Goal: Task Accomplishment & Management: Manage account settings

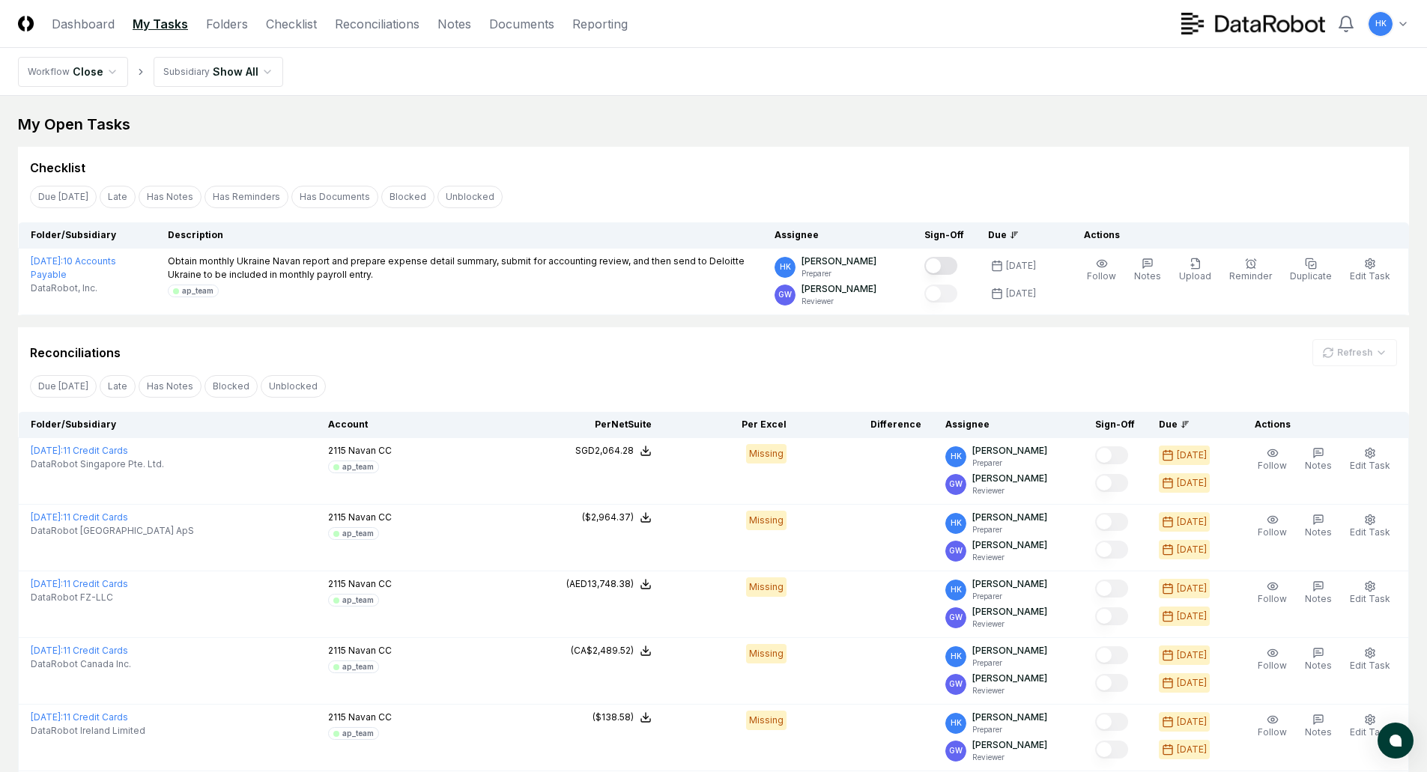
scroll to position [225, 0]
click at [729, 173] on div "Checklist" at bounding box center [713, 168] width 1367 height 18
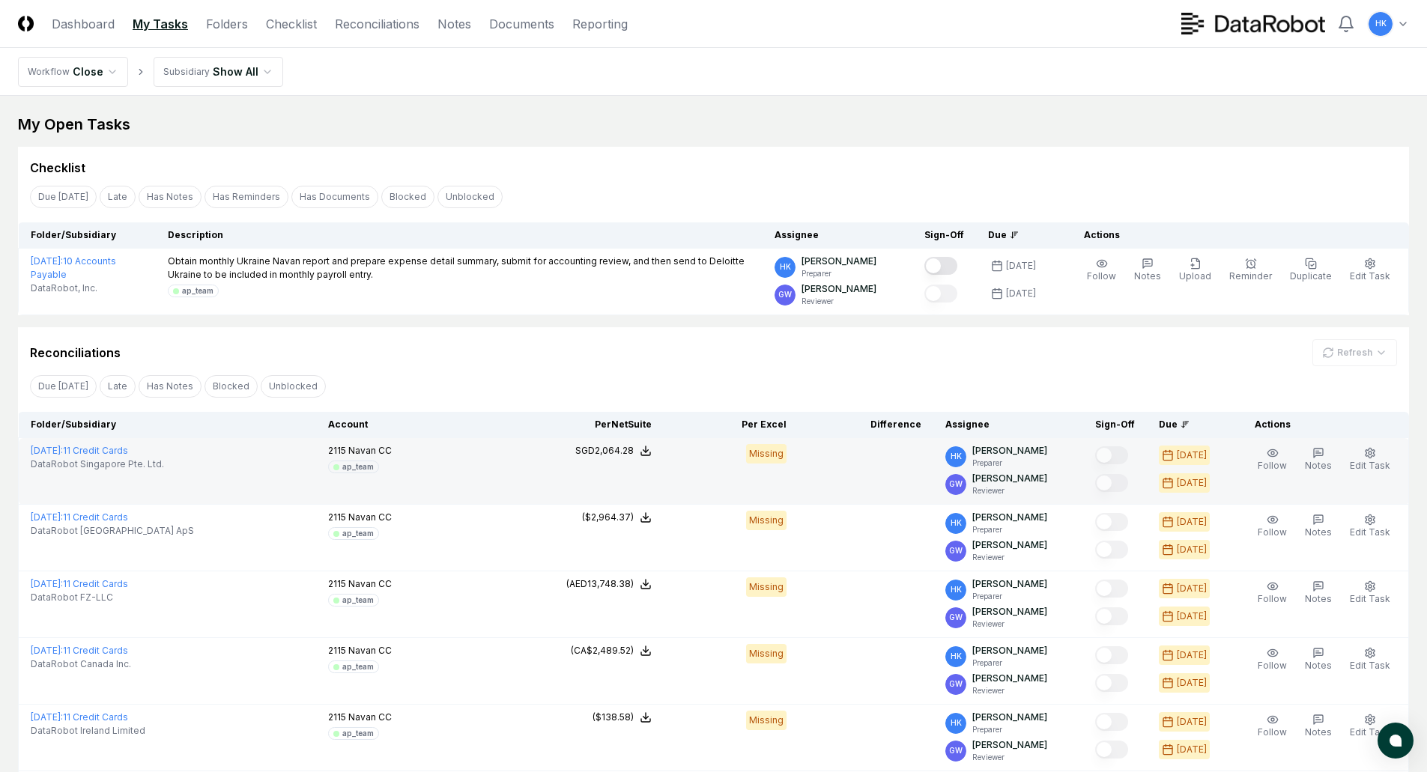
click at [1180, 456] on div "[DATE]" at bounding box center [1184, 455] width 51 height 19
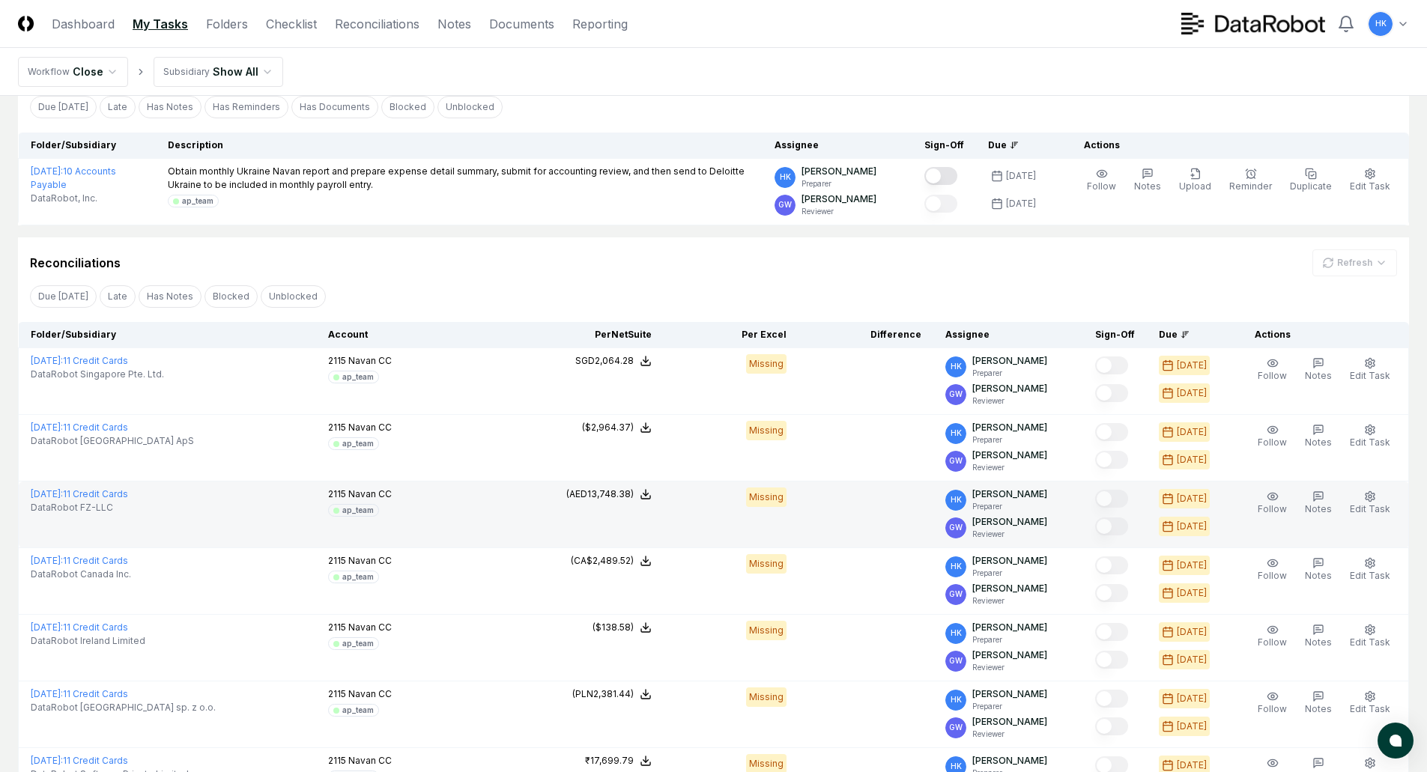
scroll to position [75, 0]
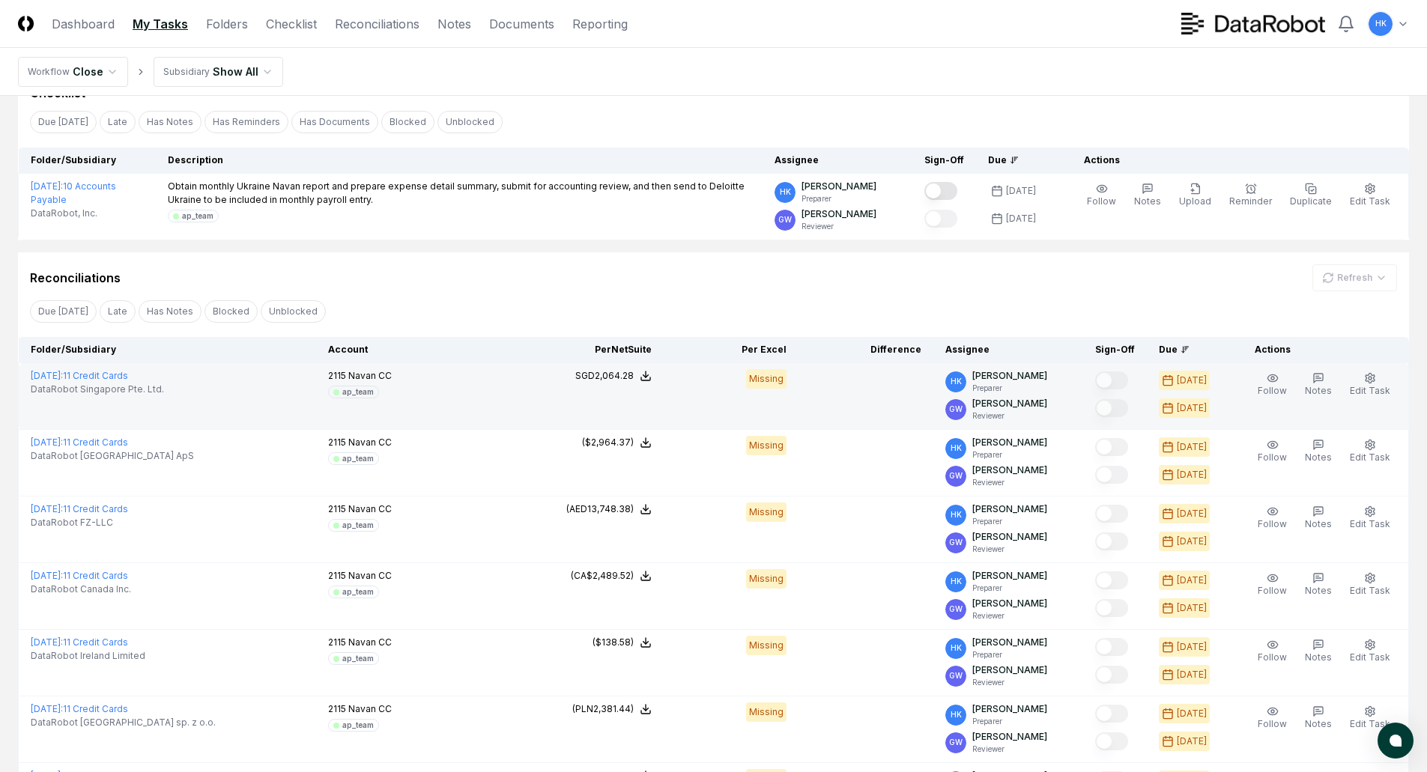
click at [358, 394] on div "ap_team" at bounding box center [357, 392] width 31 height 11
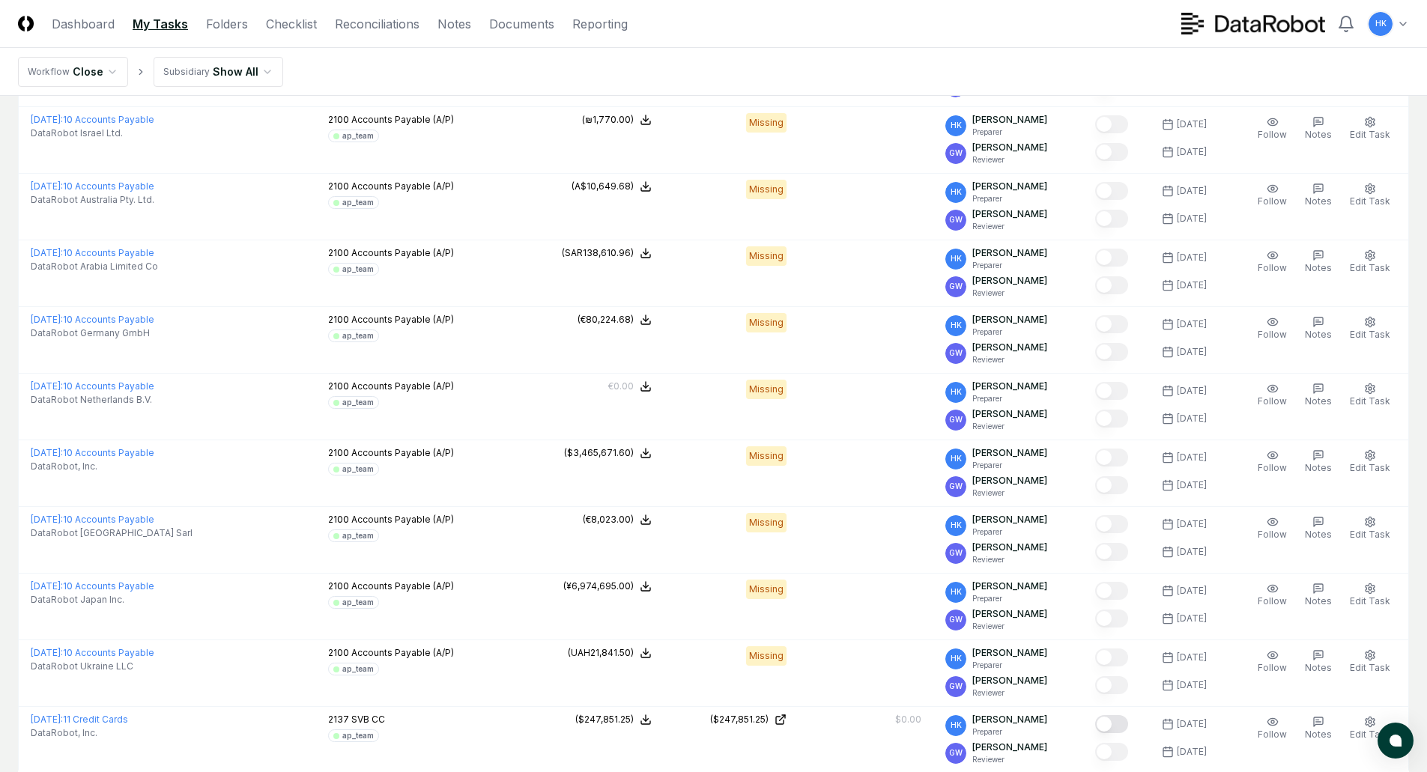
scroll to position [2108, 0]
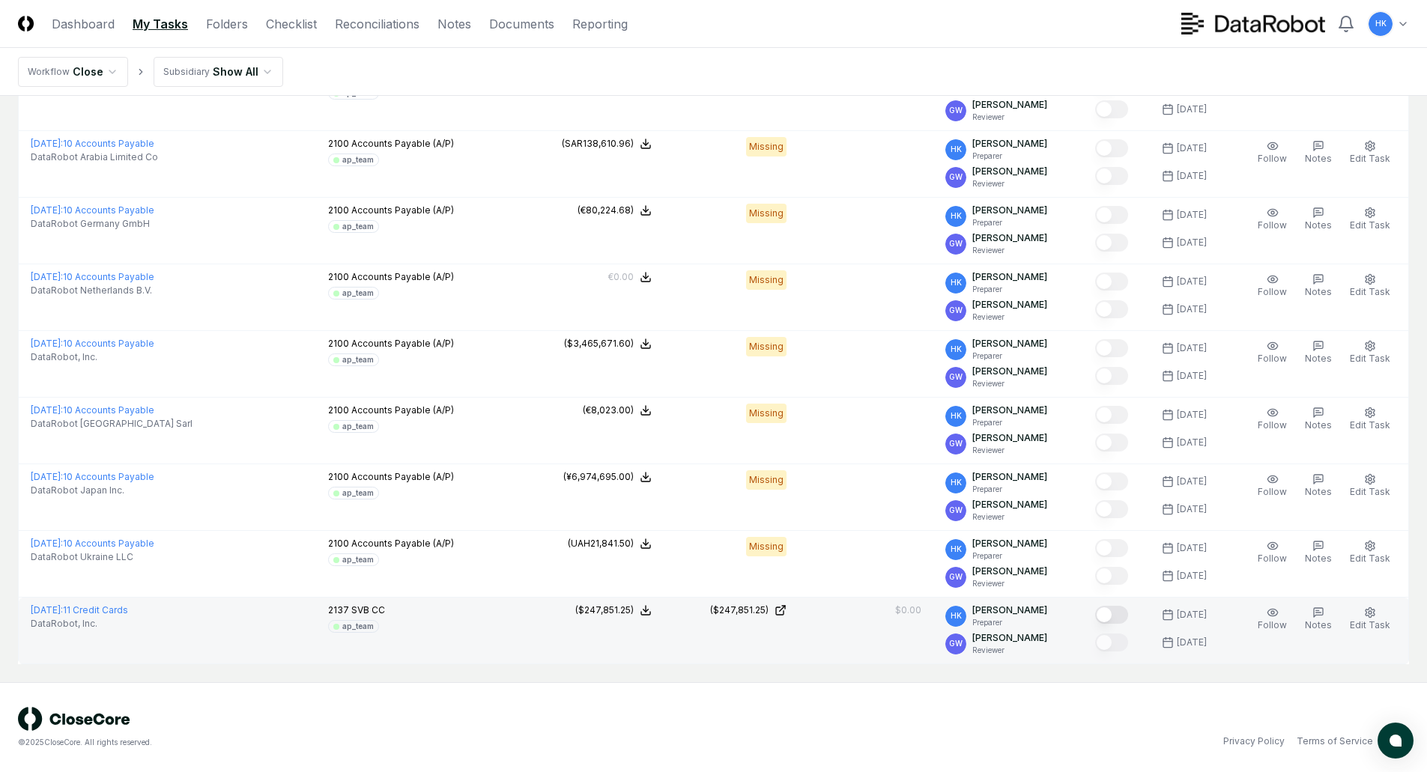
click at [1114, 616] on button "Mark complete" at bounding box center [1111, 615] width 33 height 18
click at [1124, 617] on button "Mark complete" at bounding box center [1111, 615] width 33 height 18
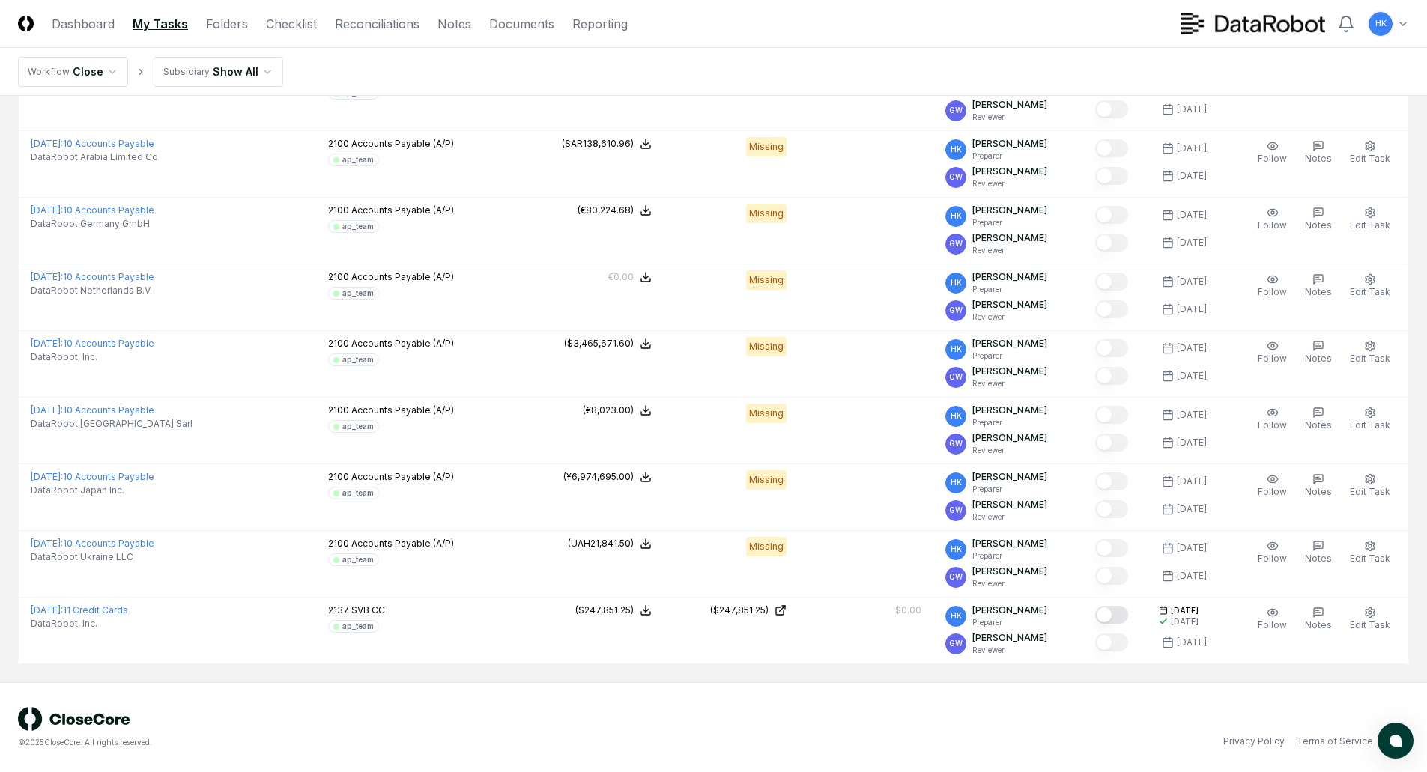
click at [841, 717] on div "© 2025 CloseCore. All rights reserved. Privacy Policy Terms of Service" at bounding box center [713, 727] width 1391 height 41
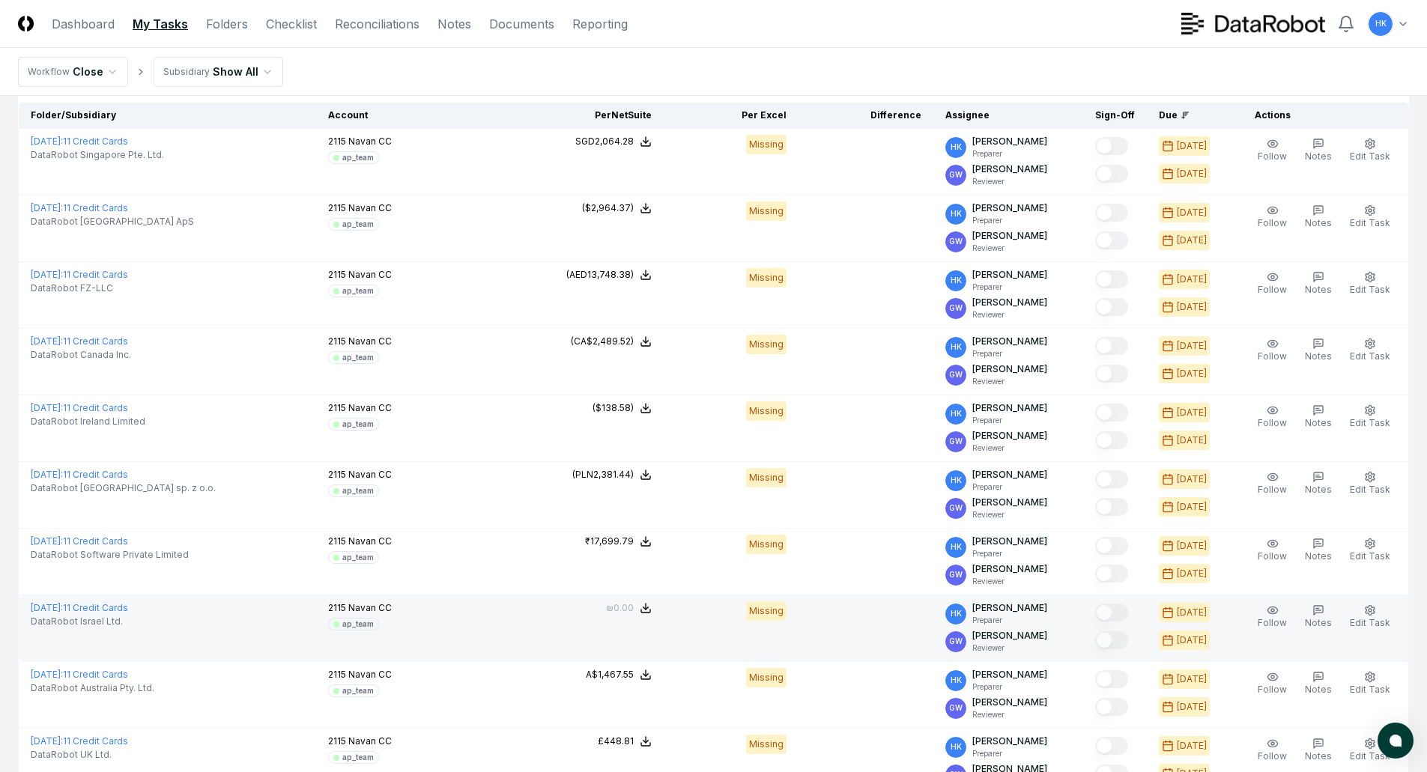
scroll to position [0, 0]
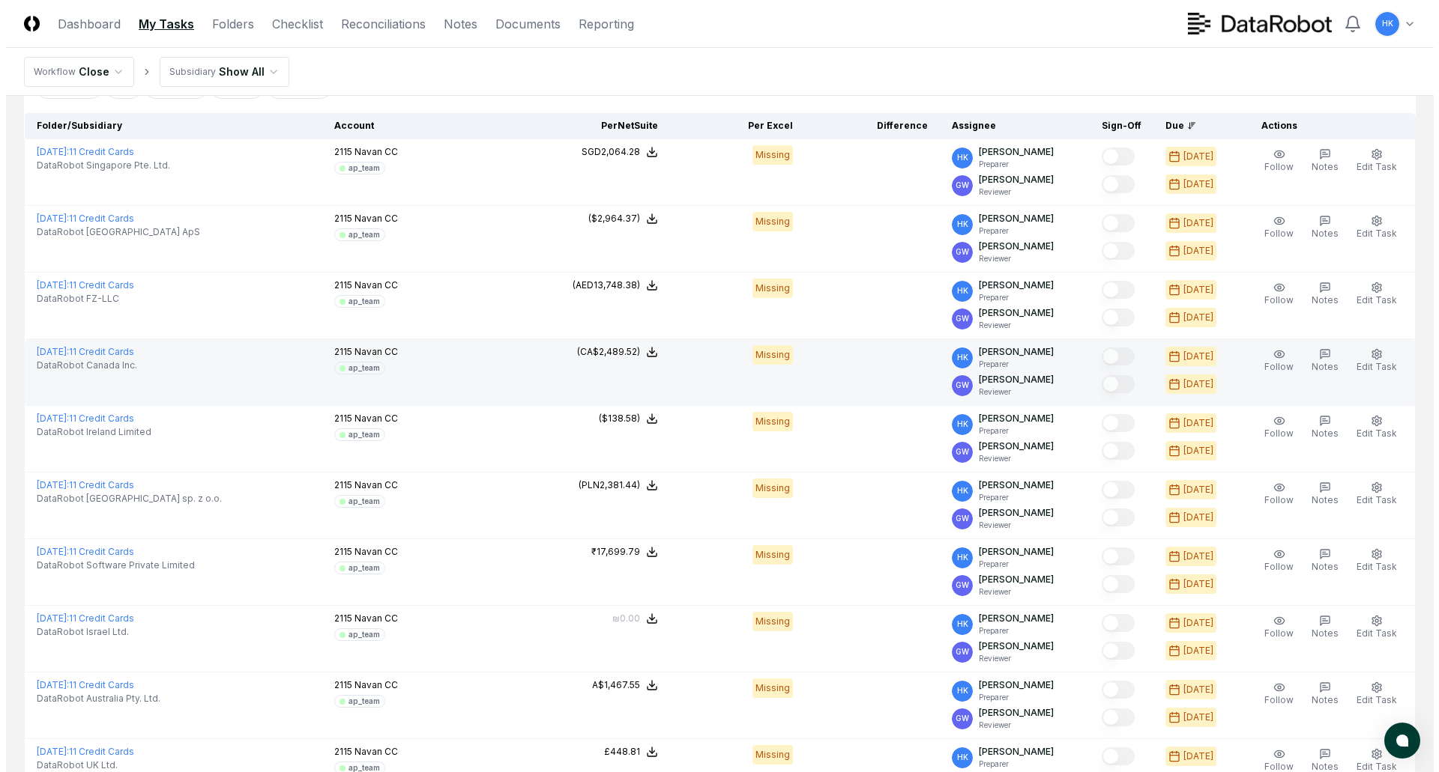
scroll to position [300, 0]
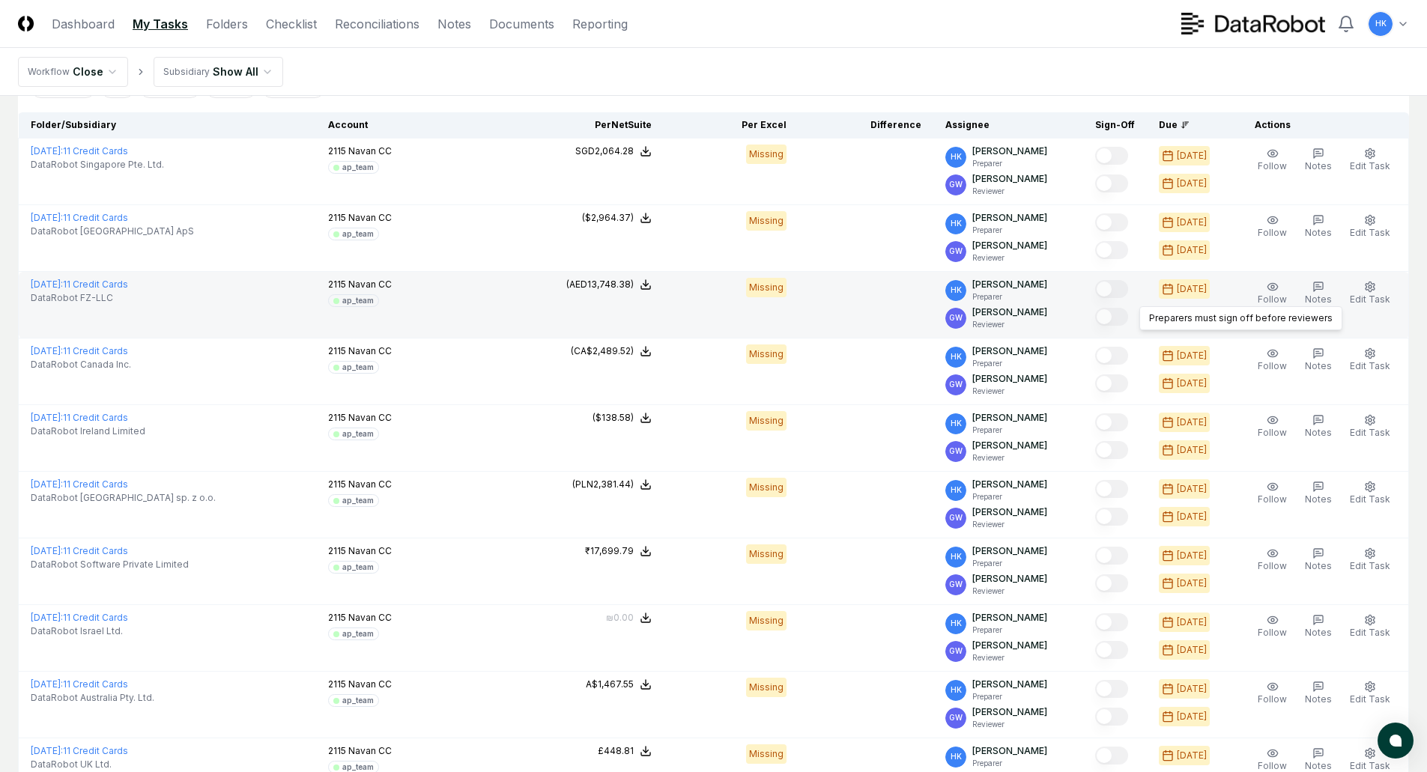
click at [1104, 308] on div at bounding box center [1111, 318] width 33 height 20
click at [1173, 315] on icon at bounding box center [1168, 317] width 12 height 12
click at [1277, 290] on icon "button" at bounding box center [1273, 286] width 10 height 7
click at [1322, 284] on icon "button" at bounding box center [1319, 287] width 12 height 12
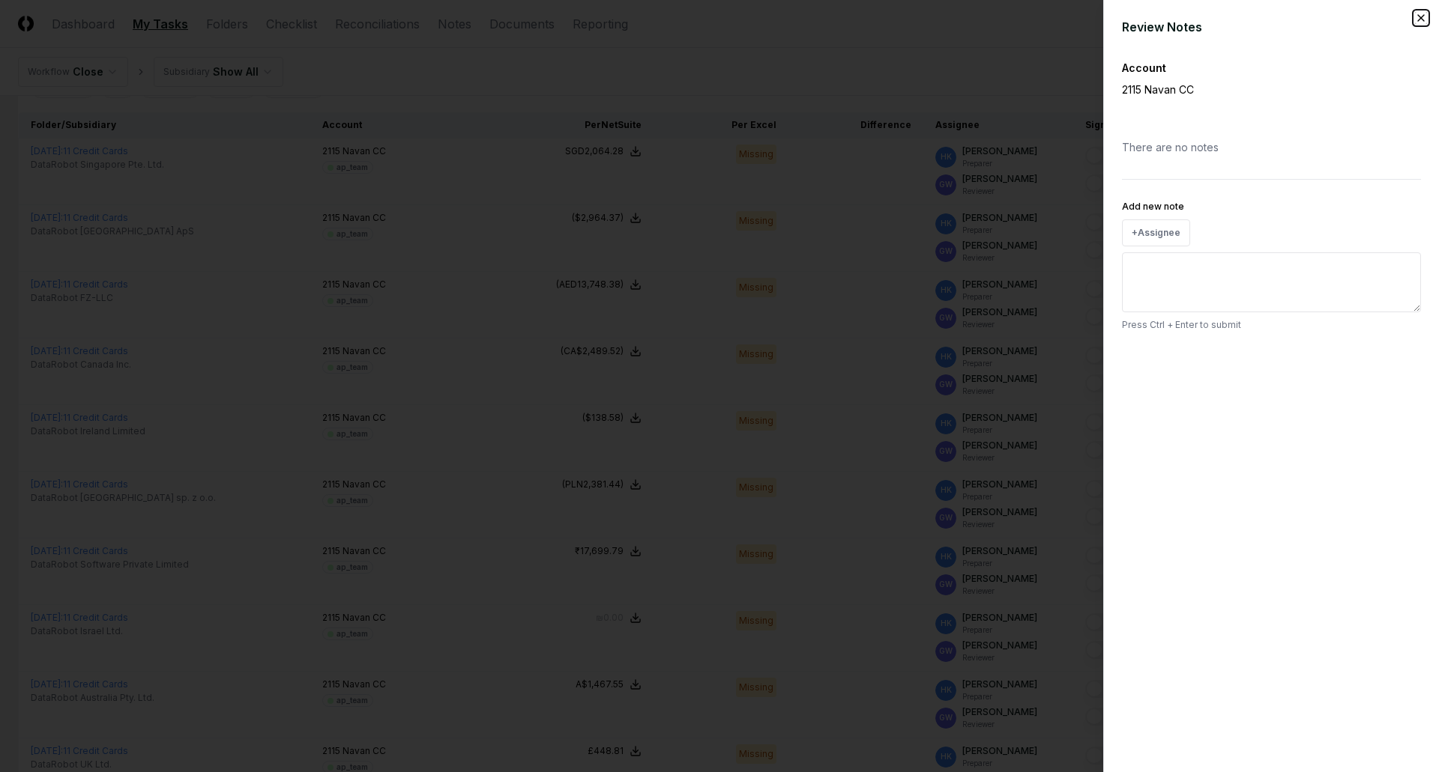
click at [1420, 18] on icon "button" at bounding box center [1421, 18] width 12 height 12
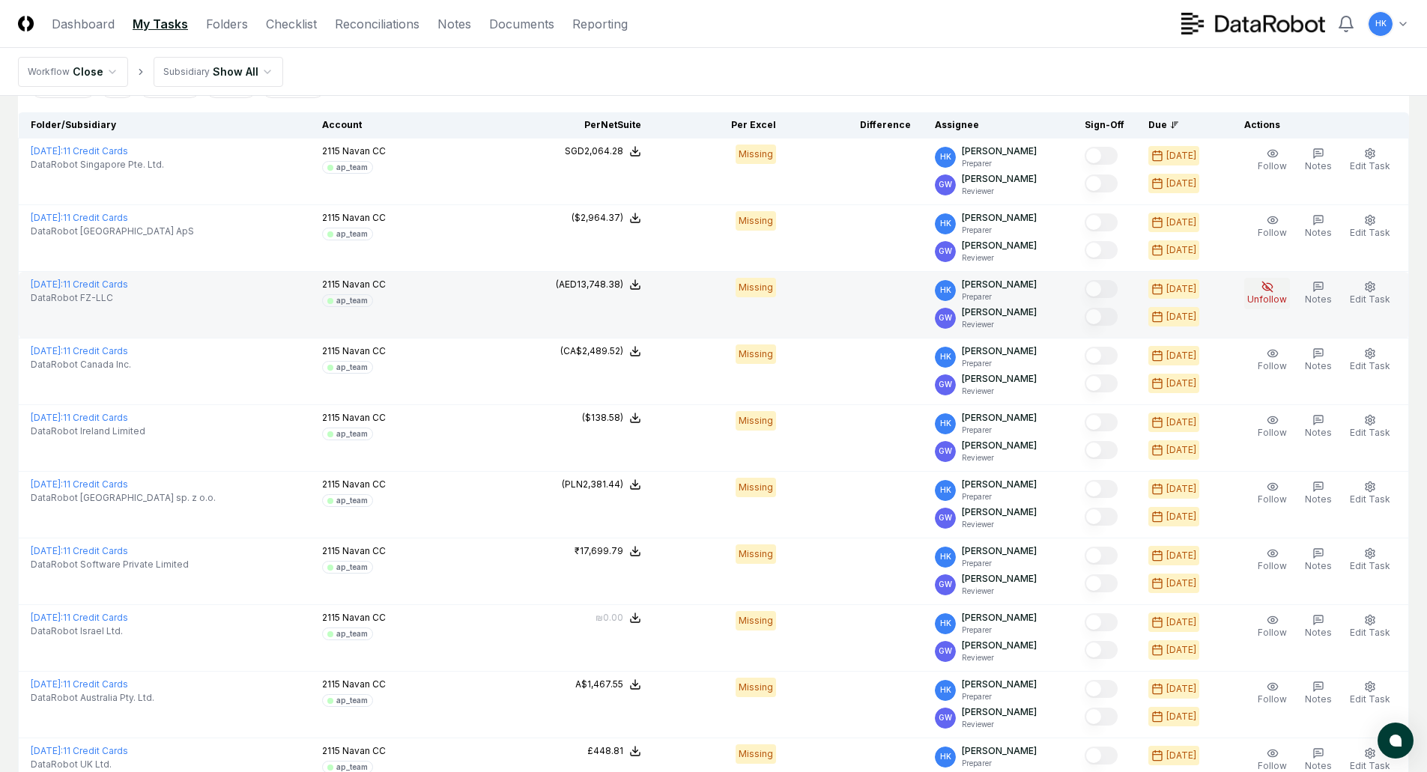
click at [1260, 287] on button "Unfollow" at bounding box center [1268, 293] width 46 height 31
click at [1267, 287] on icon "button" at bounding box center [1268, 287] width 12 height 12
click at [1274, 291] on icon "button" at bounding box center [1268, 287] width 12 height 12
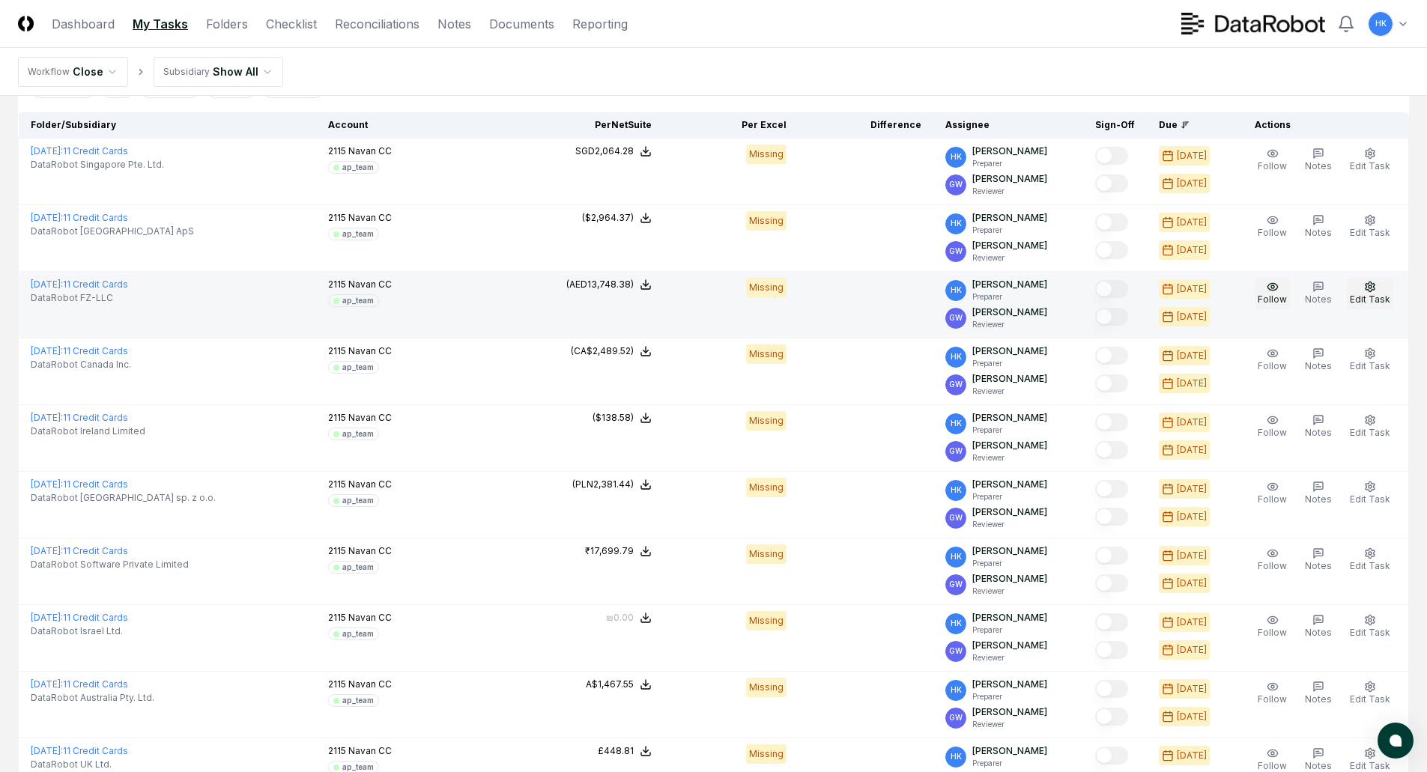
click at [1373, 288] on icon "button" at bounding box center [1370, 287] width 12 height 12
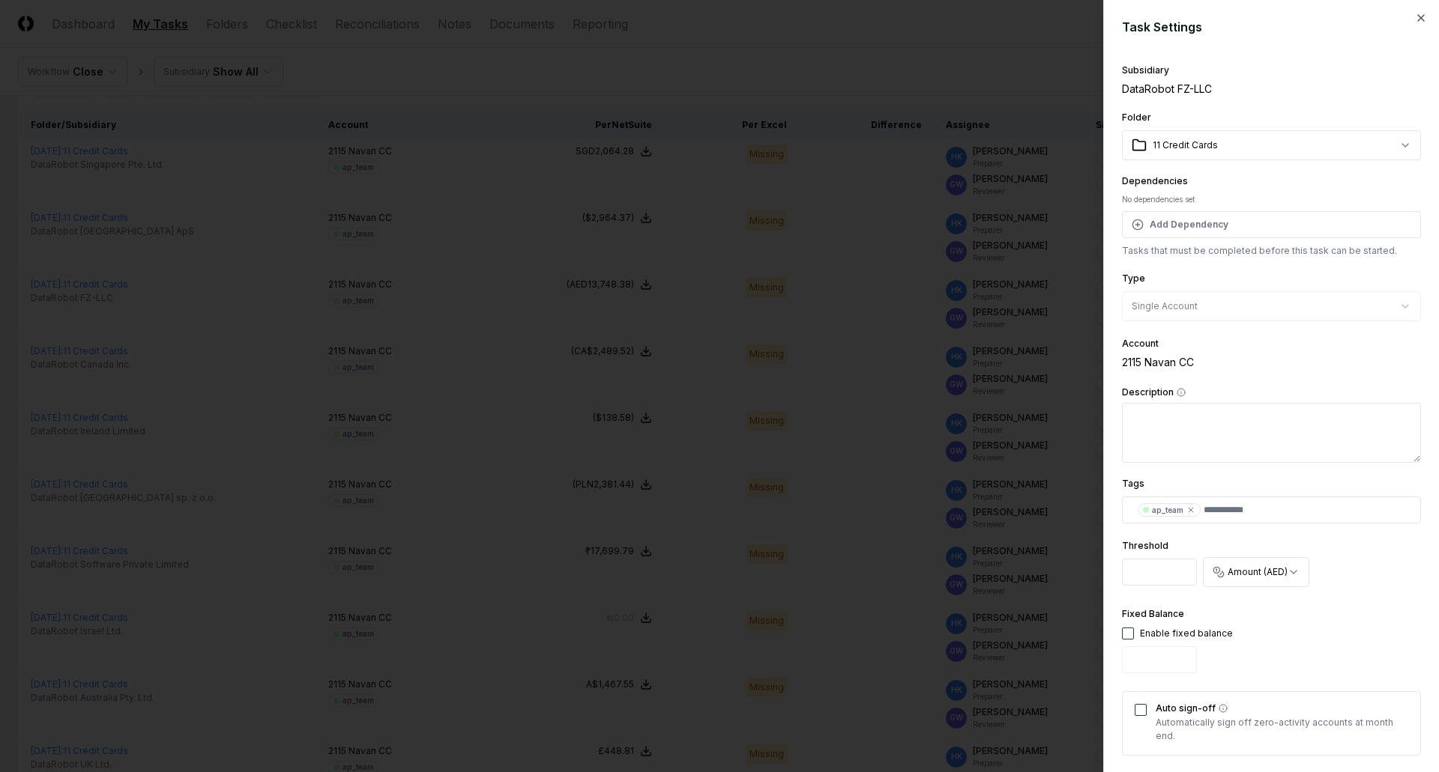
click at [1267, 181] on div "Dependencies No dependencies set Add Dependency Tasks that must be completed be…" at bounding box center [1271, 214] width 299 height 85
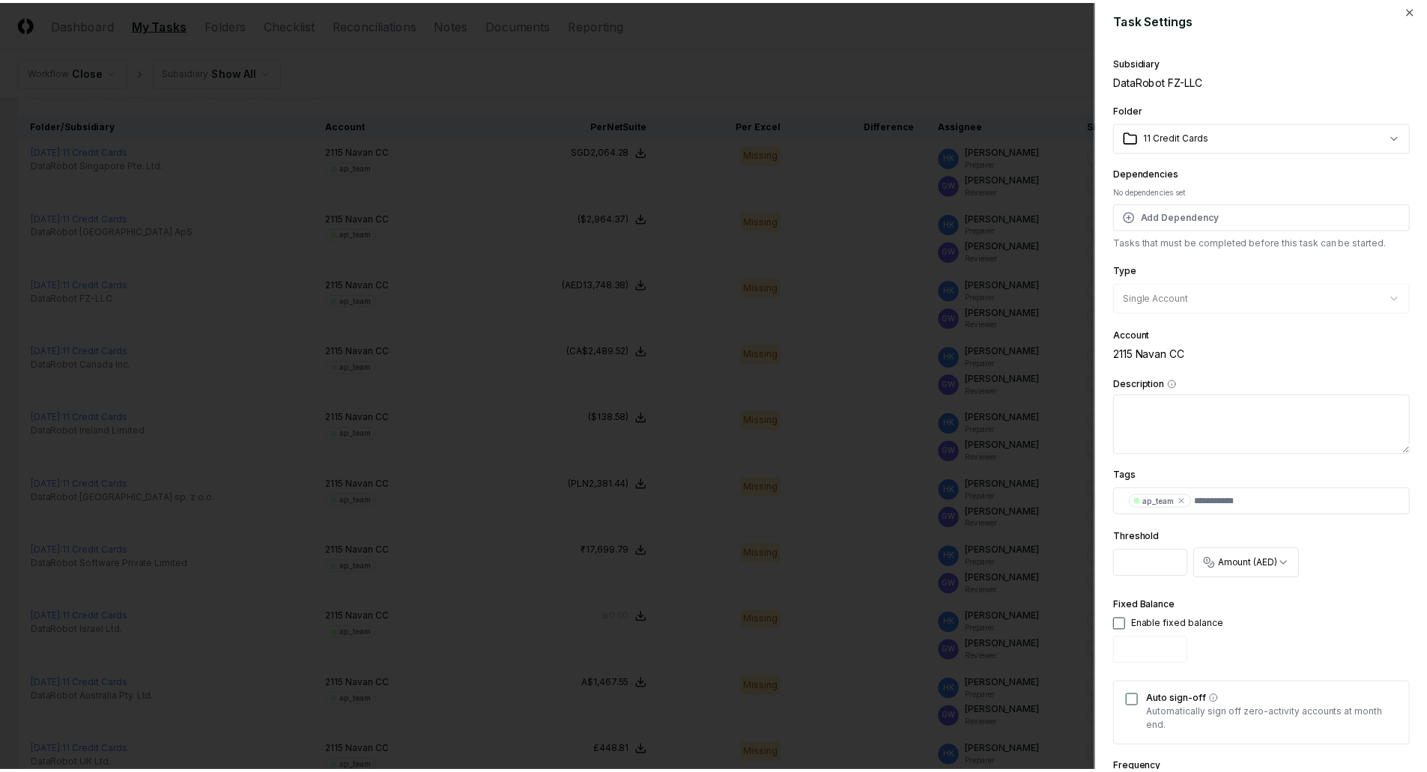
scroll to position [0, 0]
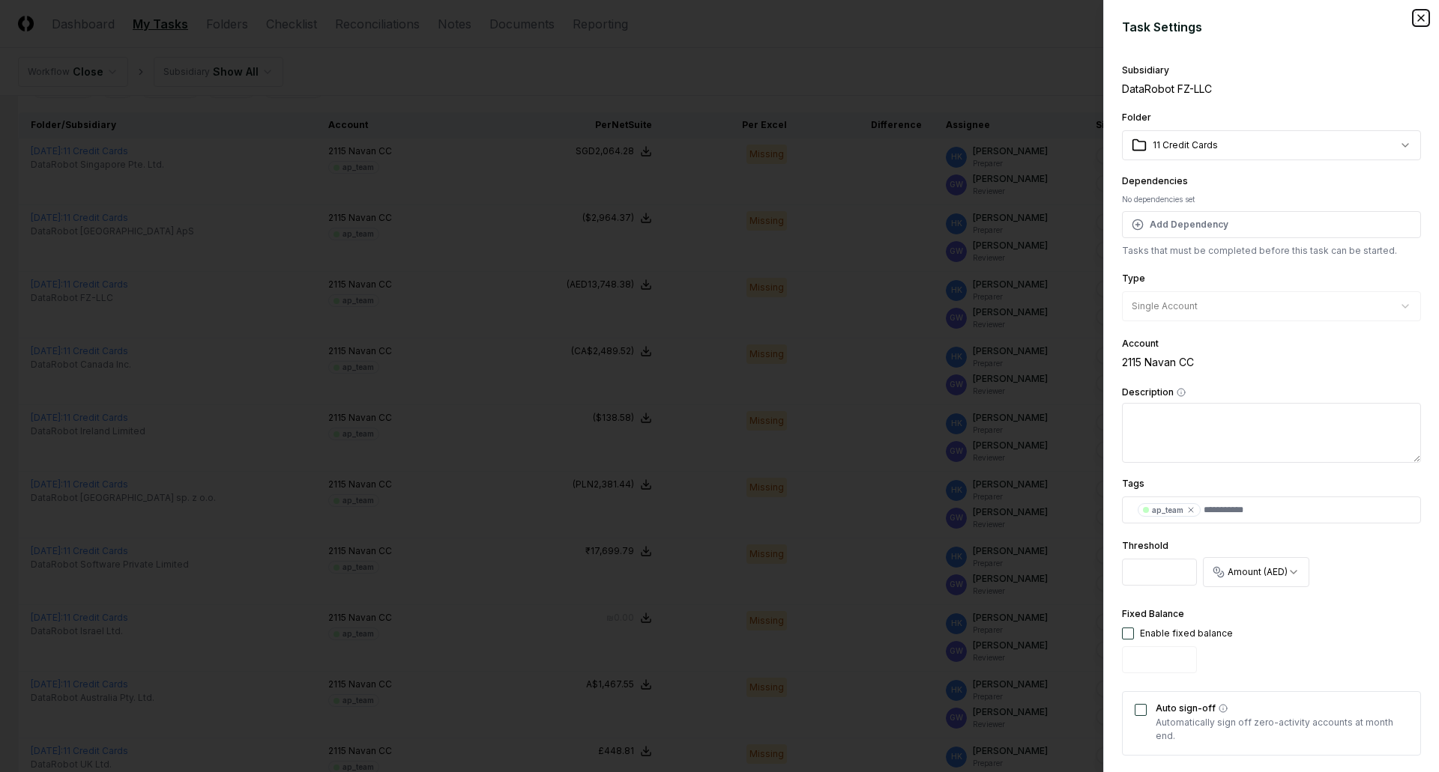
click at [1415, 21] on icon "button" at bounding box center [1421, 18] width 12 height 12
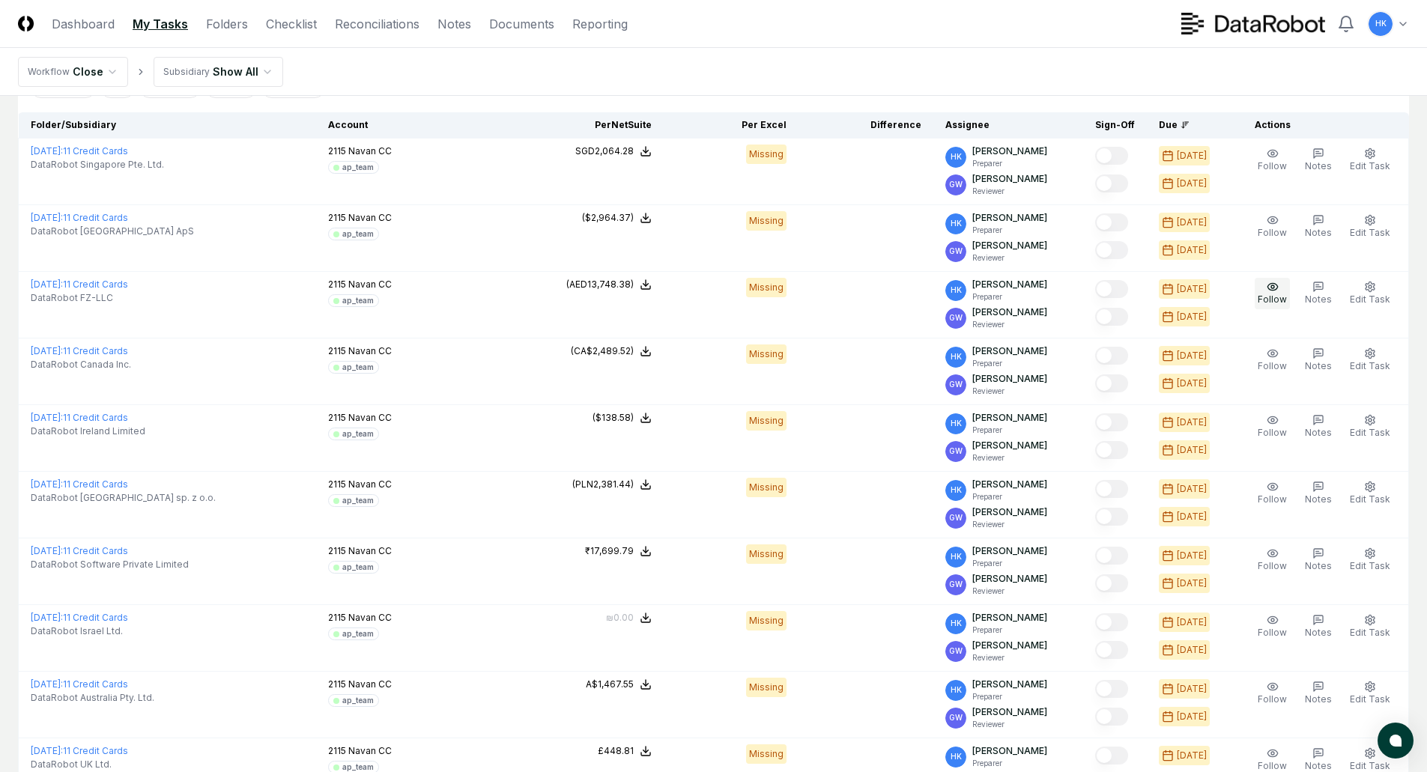
click at [1116, 70] on nav "Workflow Close Subsidiary Show All" at bounding box center [713, 72] width 1427 height 48
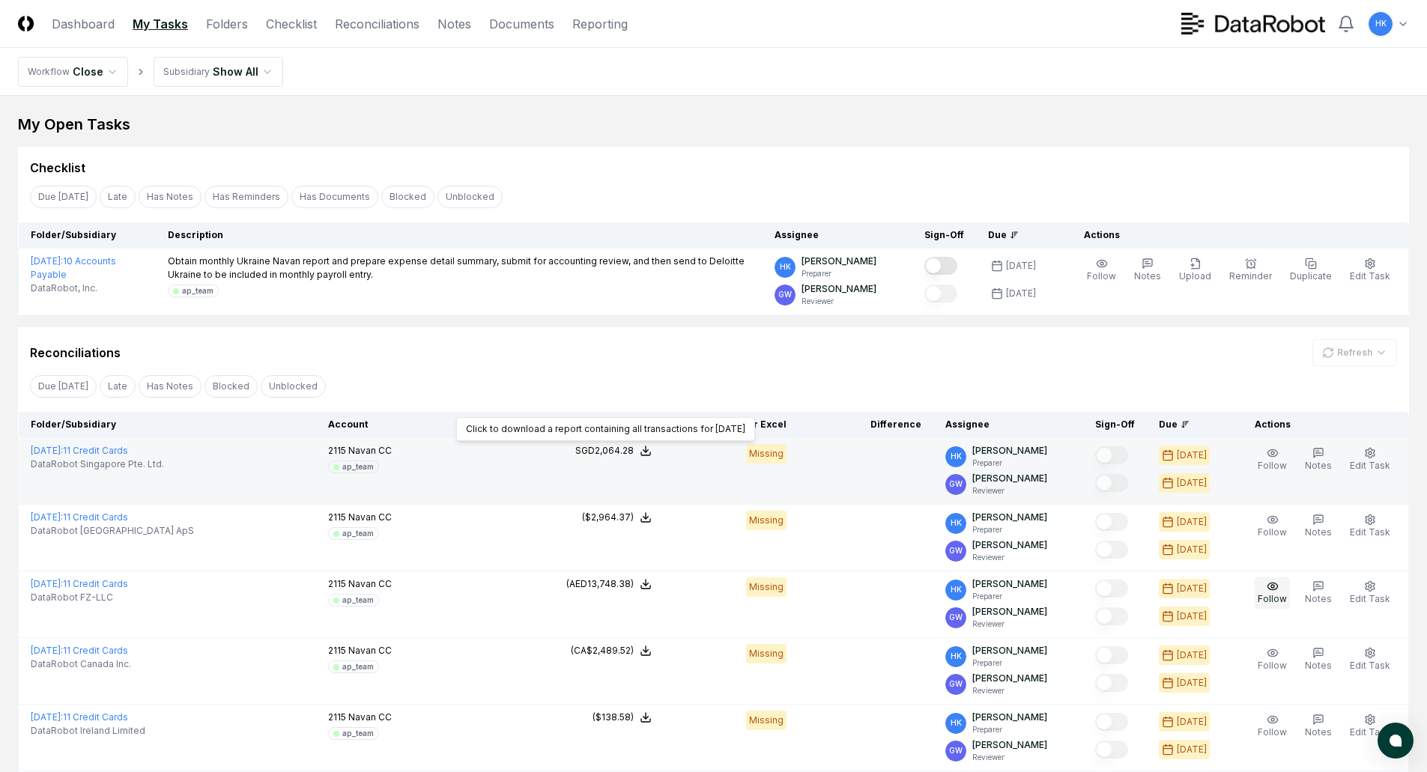
click at [649, 450] on polyline at bounding box center [646, 451] width 5 height 2
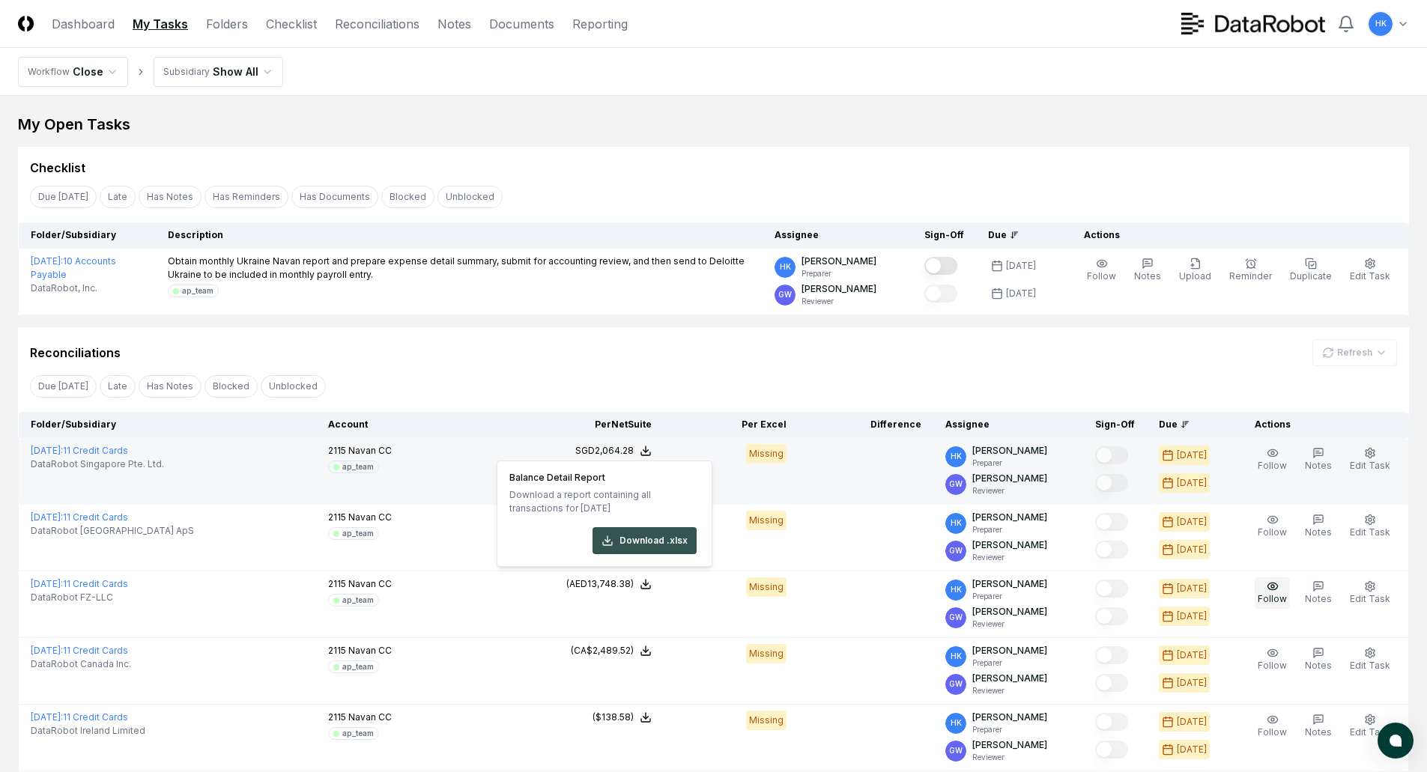
click at [642, 543] on button "Download .xlsx" at bounding box center [645, 540] width 104 height 27
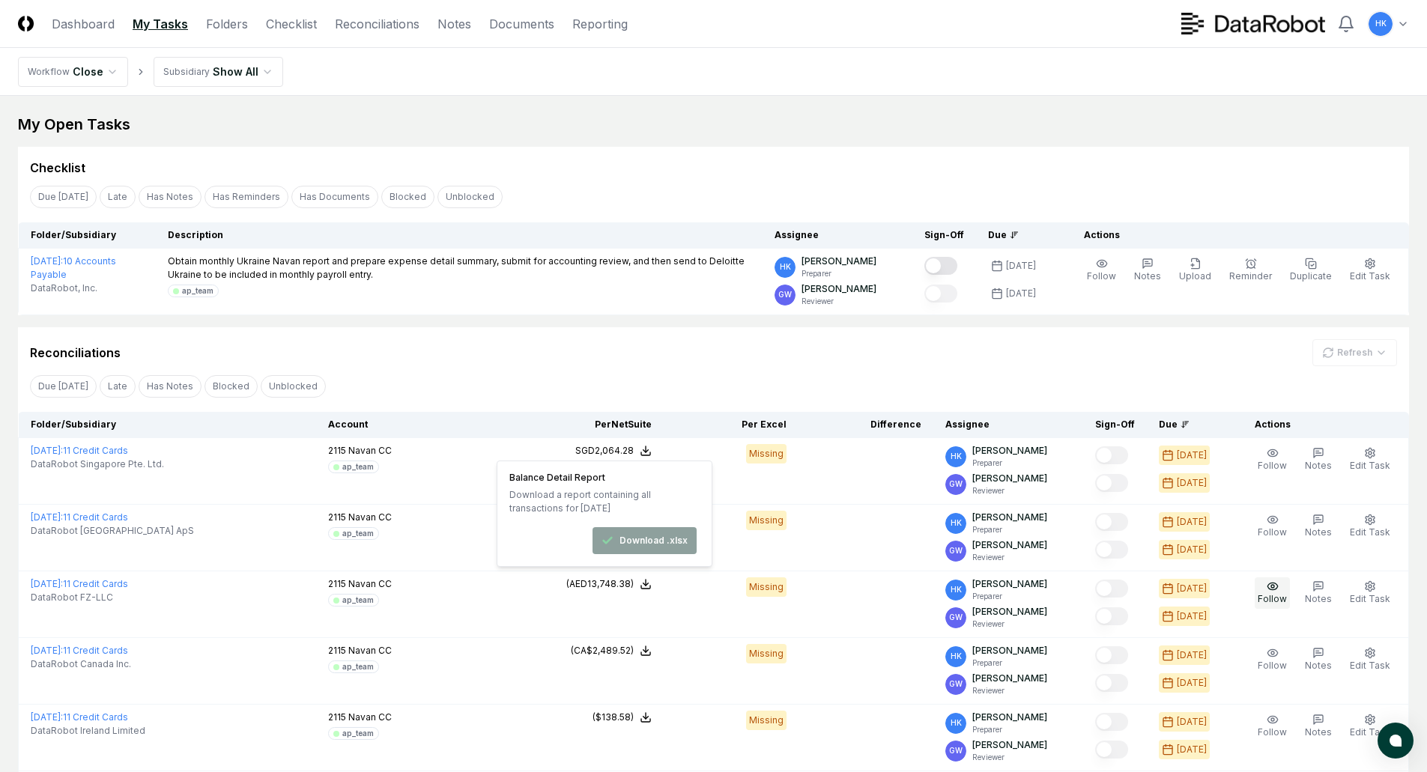
click at [677, 360] on div "Reconciliations Refresh" at bounding box center [713, 352] width 1367 height 27
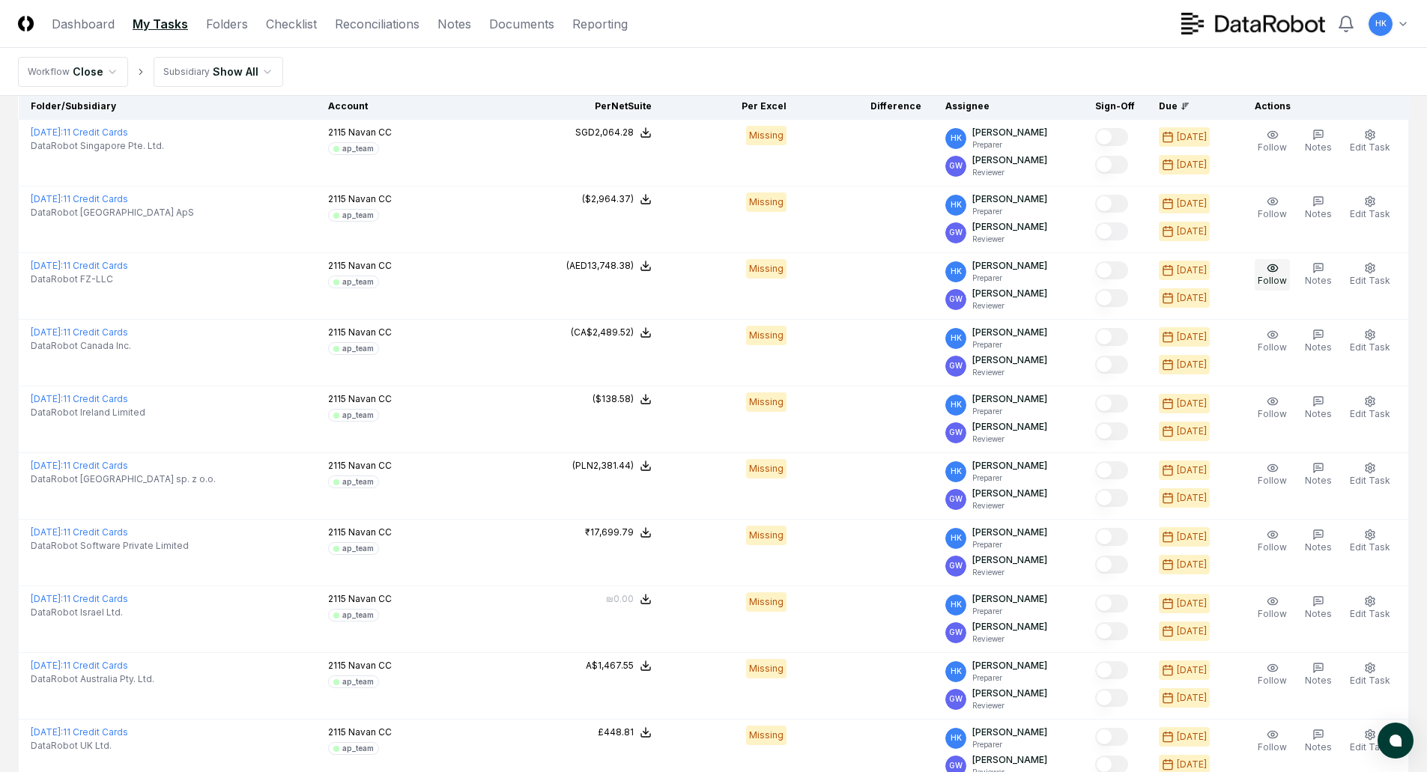
scroll to position [309, 0]
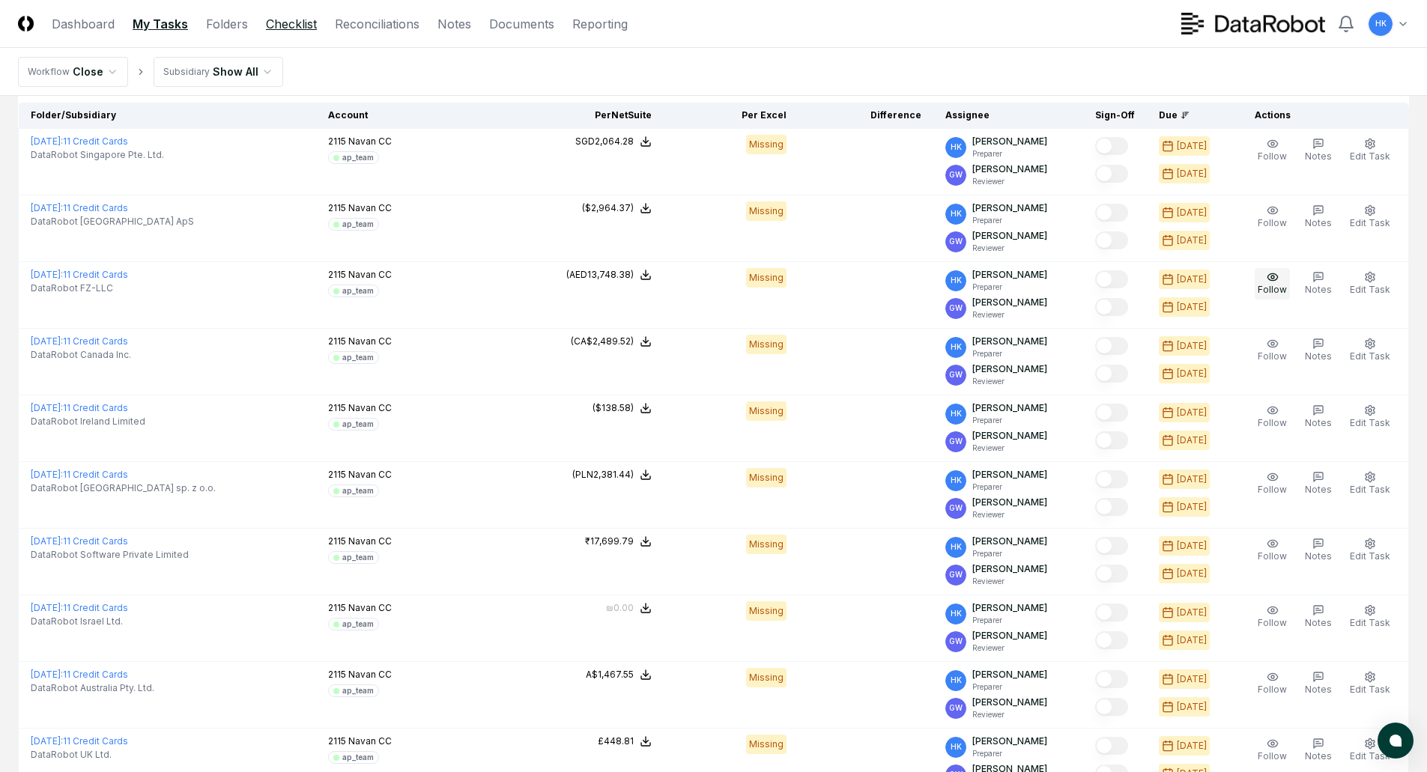
click at [289, 22] on link "Checklist" at bounding box center [291, 24] width 51 height 18
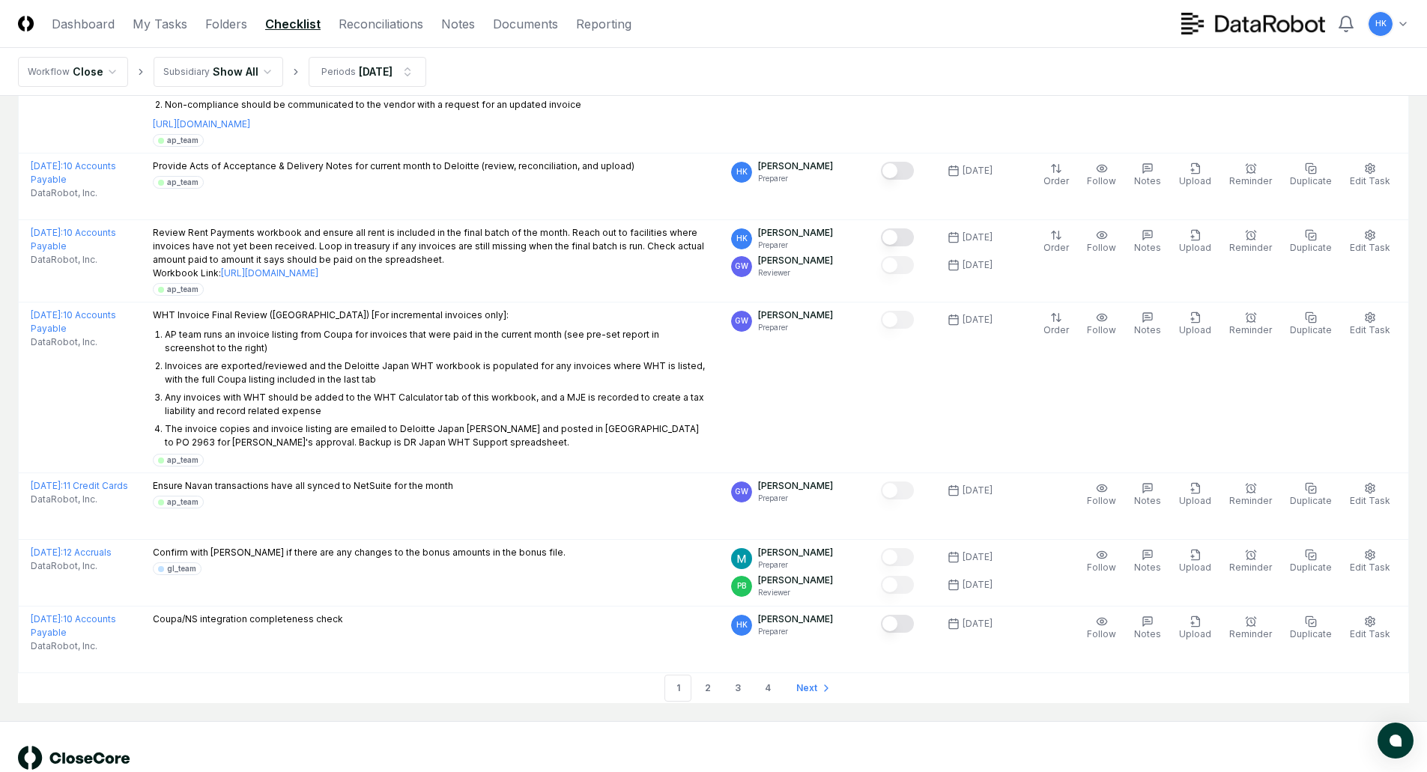
scroll to position [3772, 0]
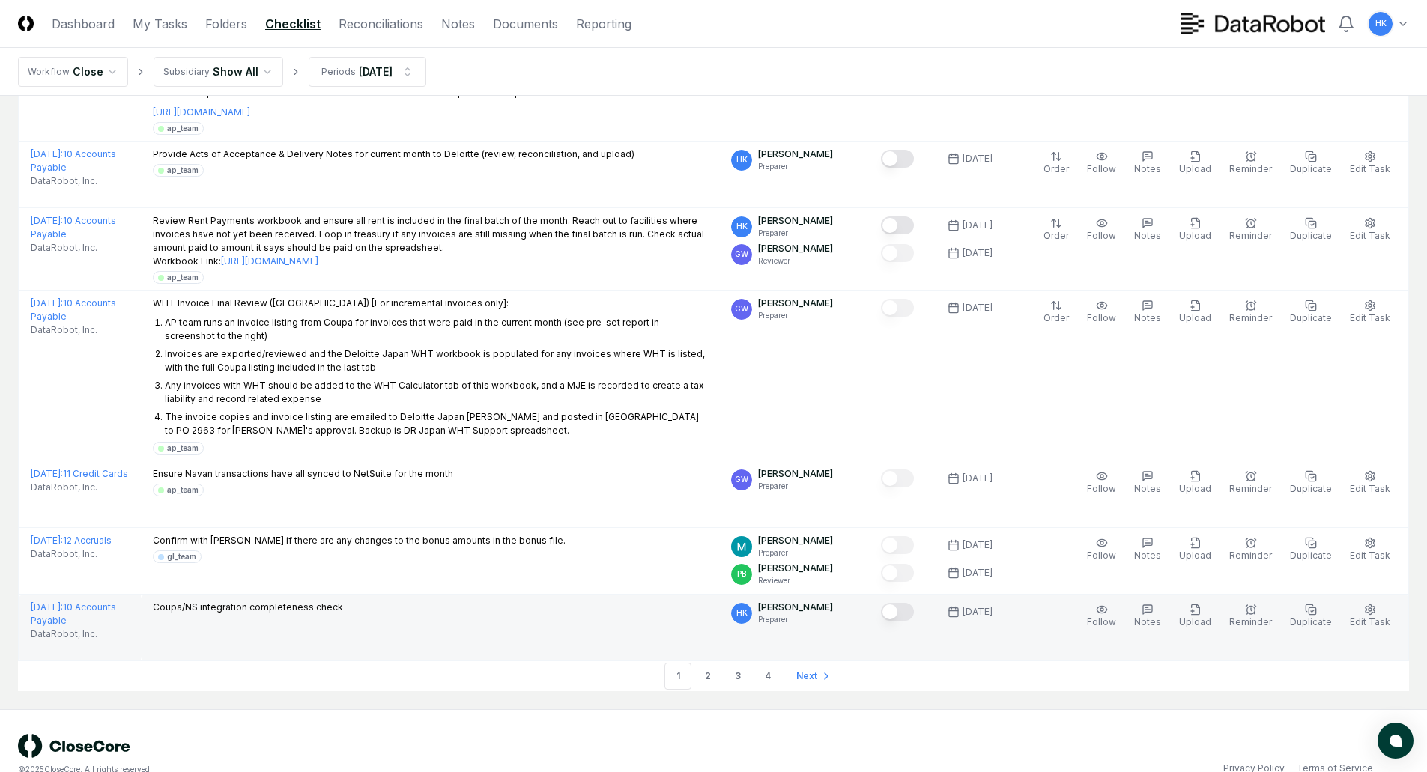
click at [907, 603] on button "Mark complete" at bounding box center [897, 612] width 33 height 18
click at [802, 670] on span "Next" at bounding box center [806, 676] width 21 height 13
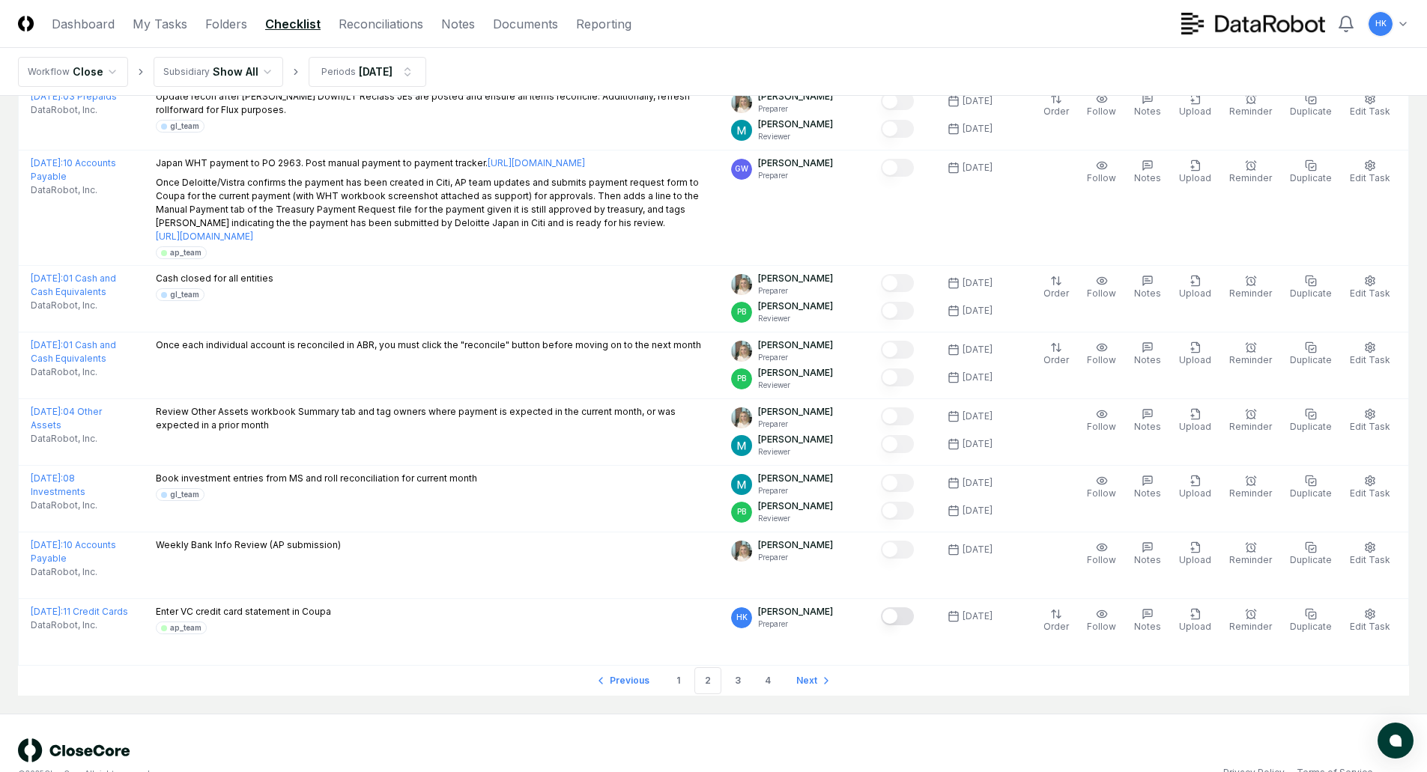
scroll to position [3278, 0]
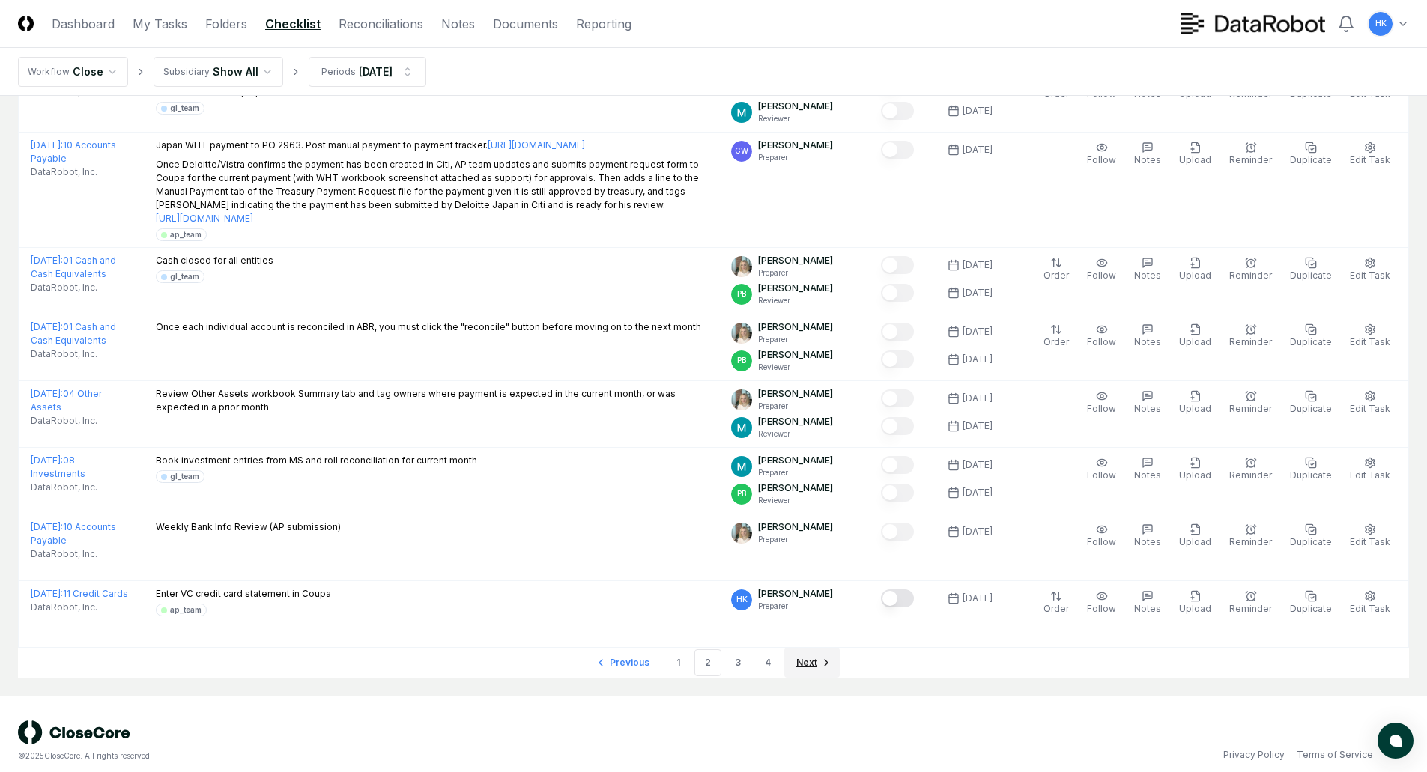
click at [802, 656] on span "Next" at bounding box center [806, 662] width 21 height 13
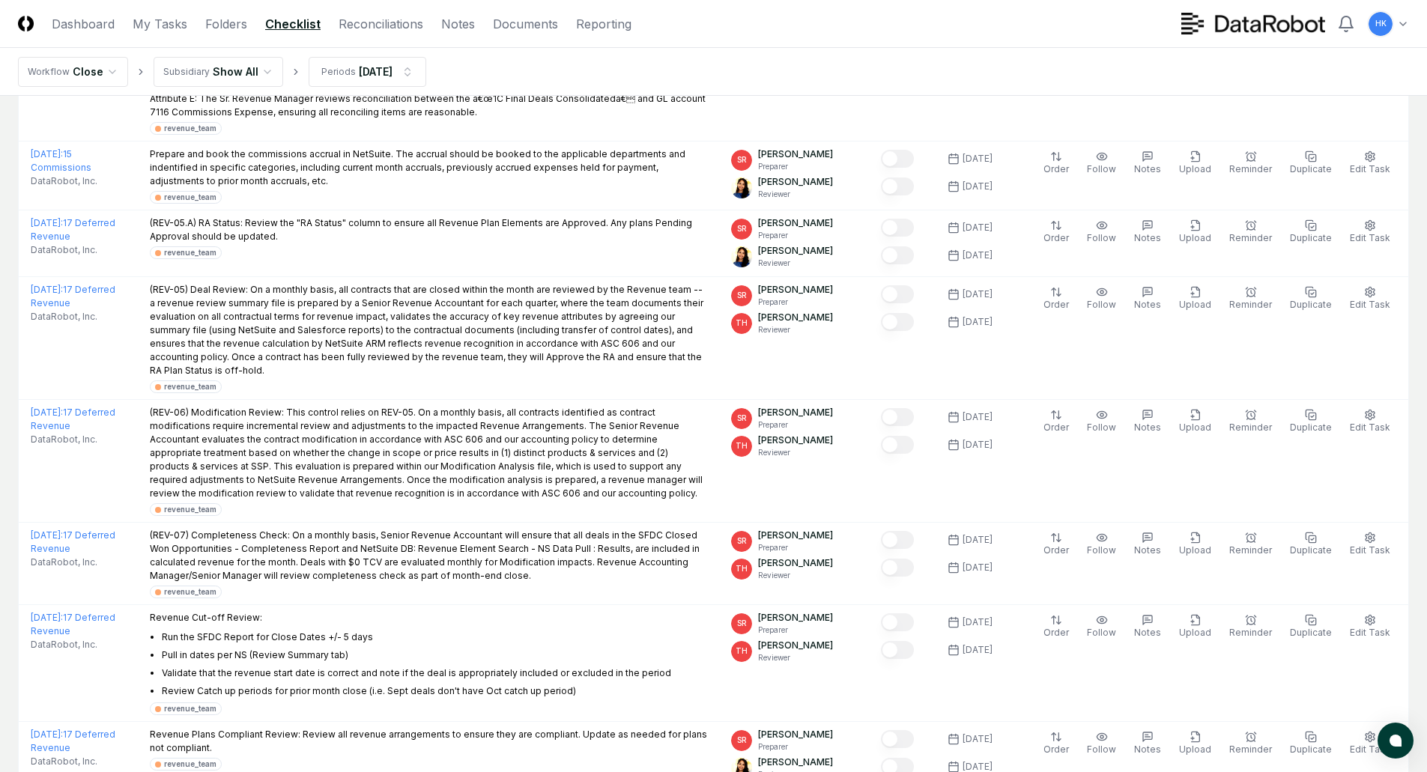
scroll to position [3577, 0]
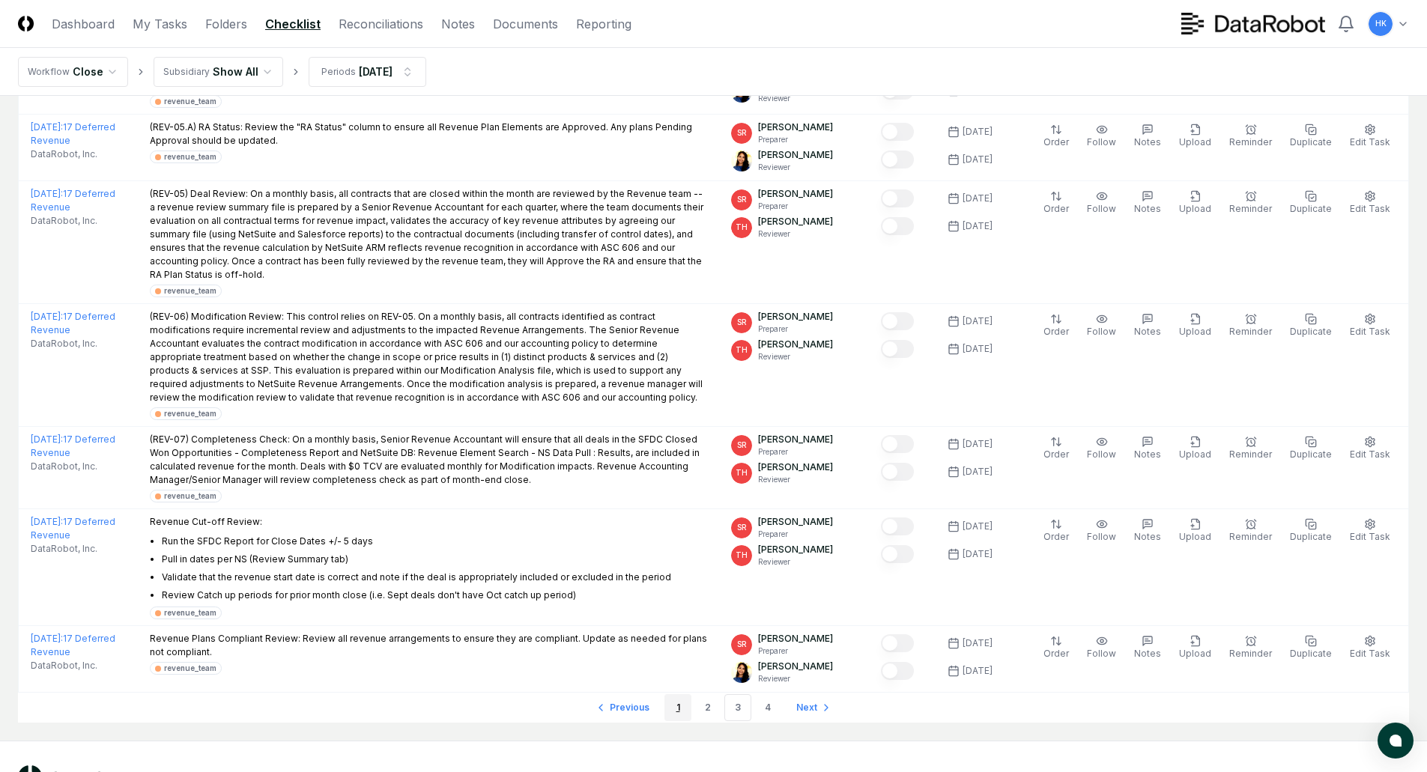
click at [678, 695] on link "1" at bounding box center [678, 708] width 27 height 27
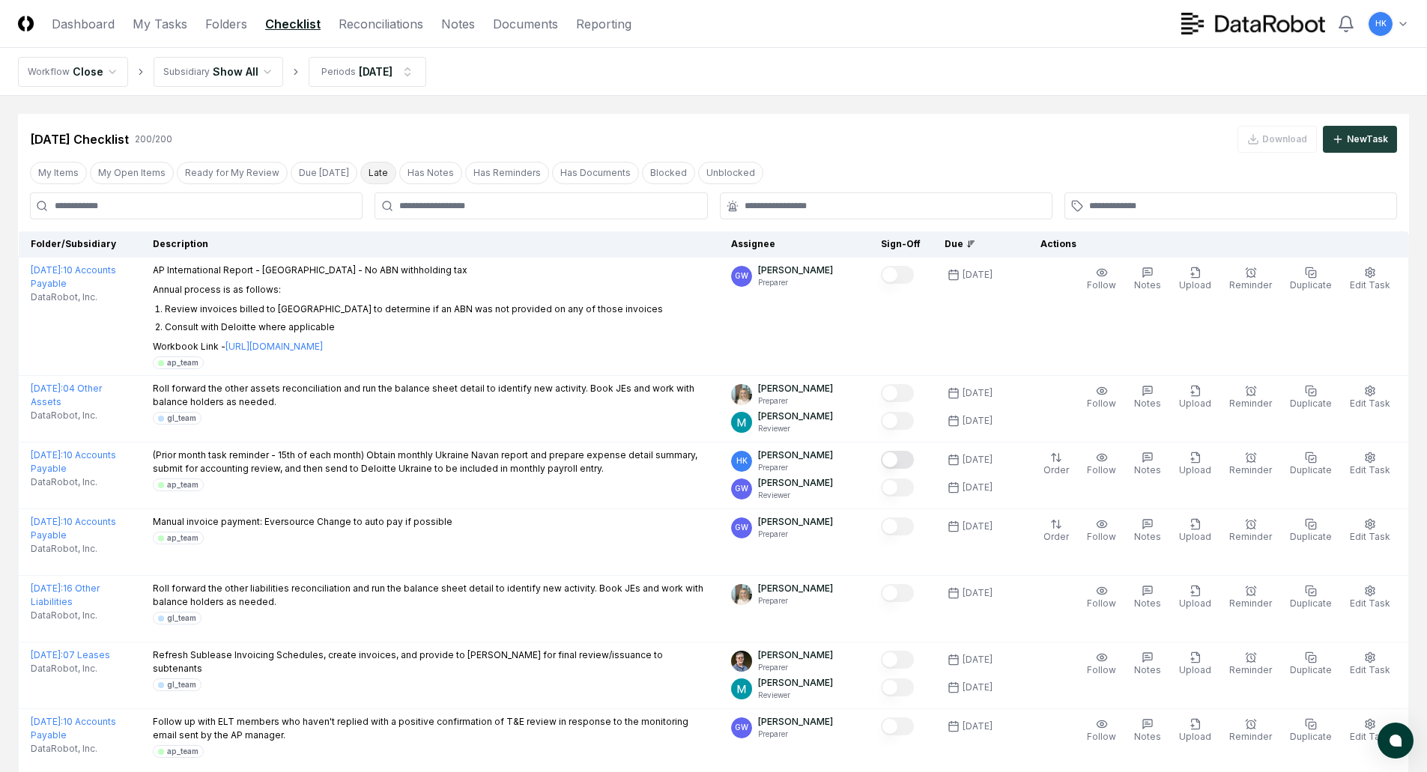
click at [360, 172] on button "Late" at bounding box center [378, 173] width 36 height 22
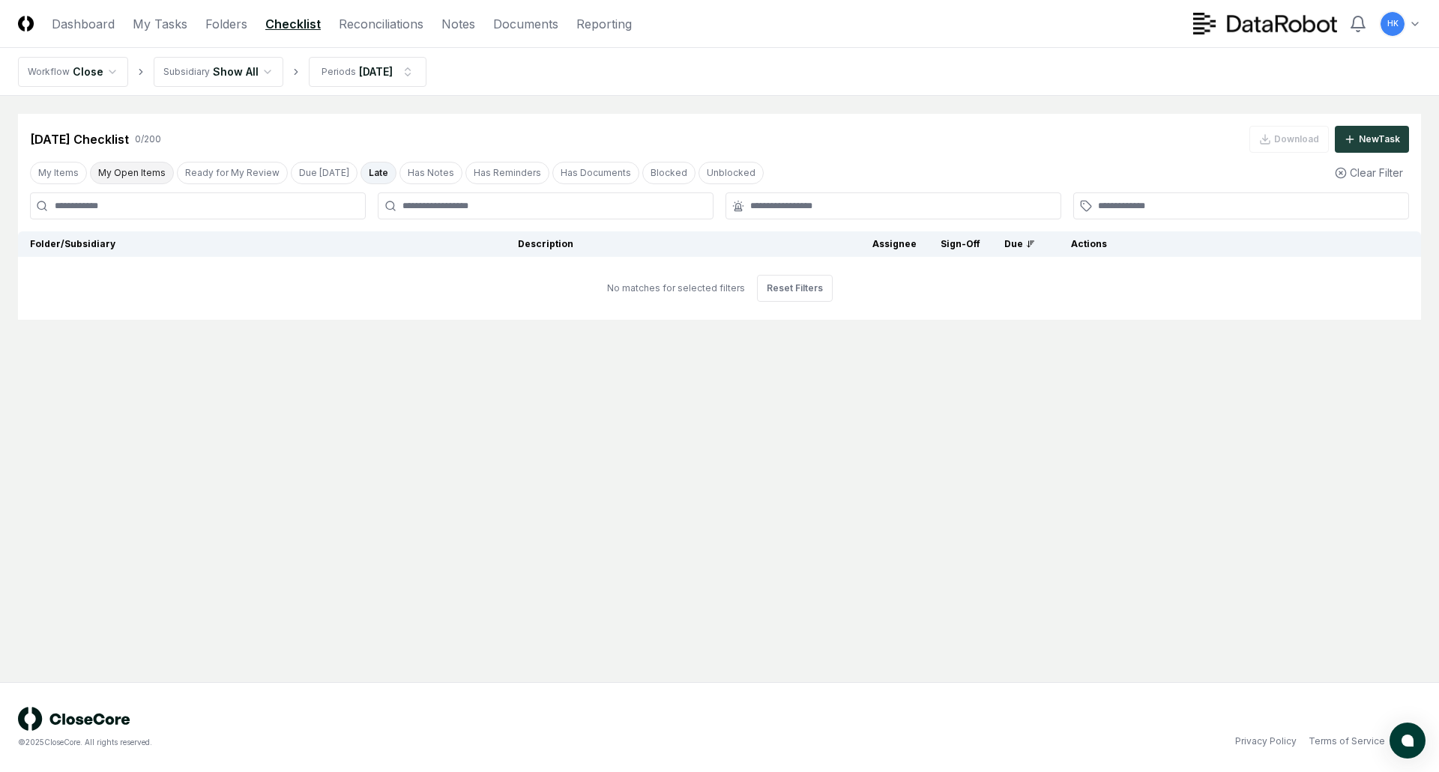
click at [127, 175] on button "My Open Items" at bounding box center [132, 173] width 84 height 22
click at [42, 178] on button "My Items" at bounding box center [58, 173] width 57 height 22
click at [223, 22] on link "Folders" at bounding box center [226, 24] width 42 height 18
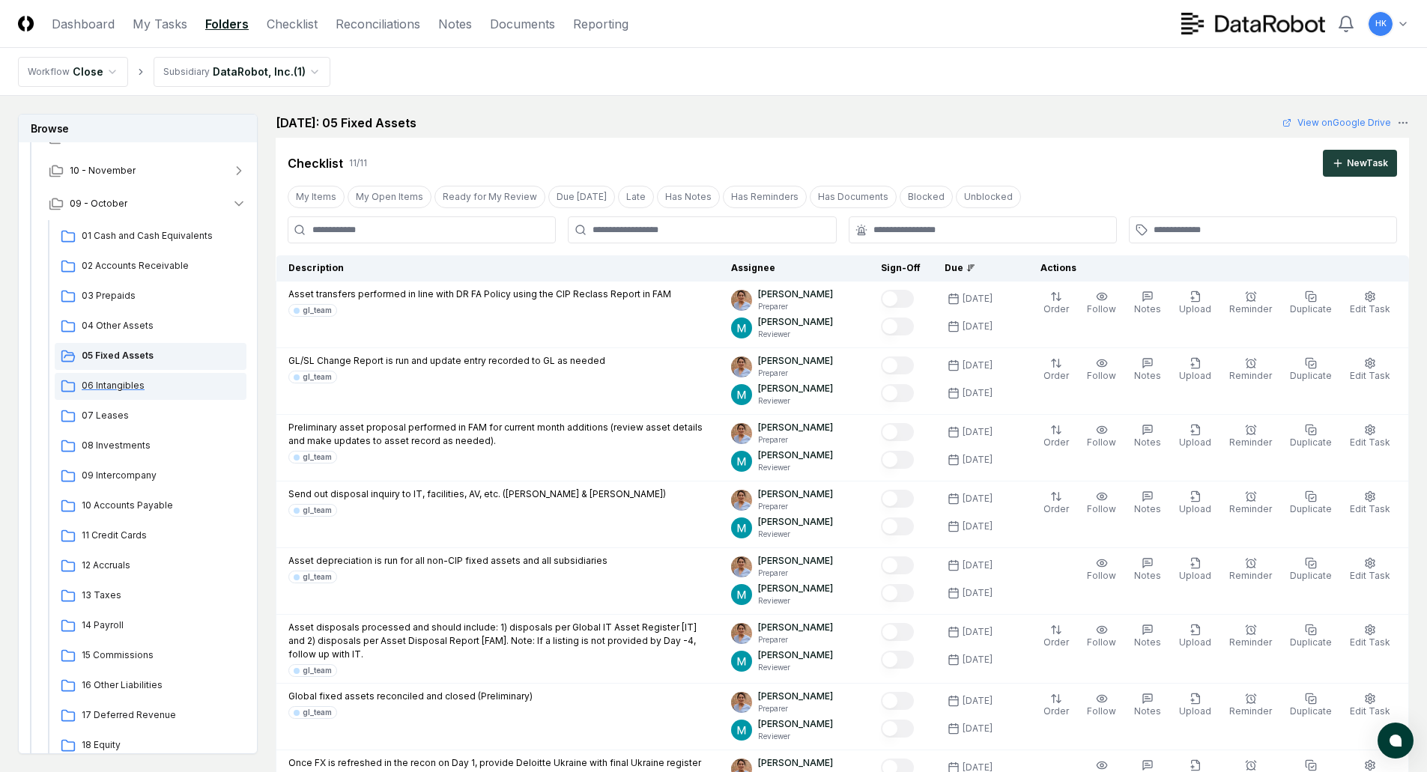
scroll to position [225, 0]
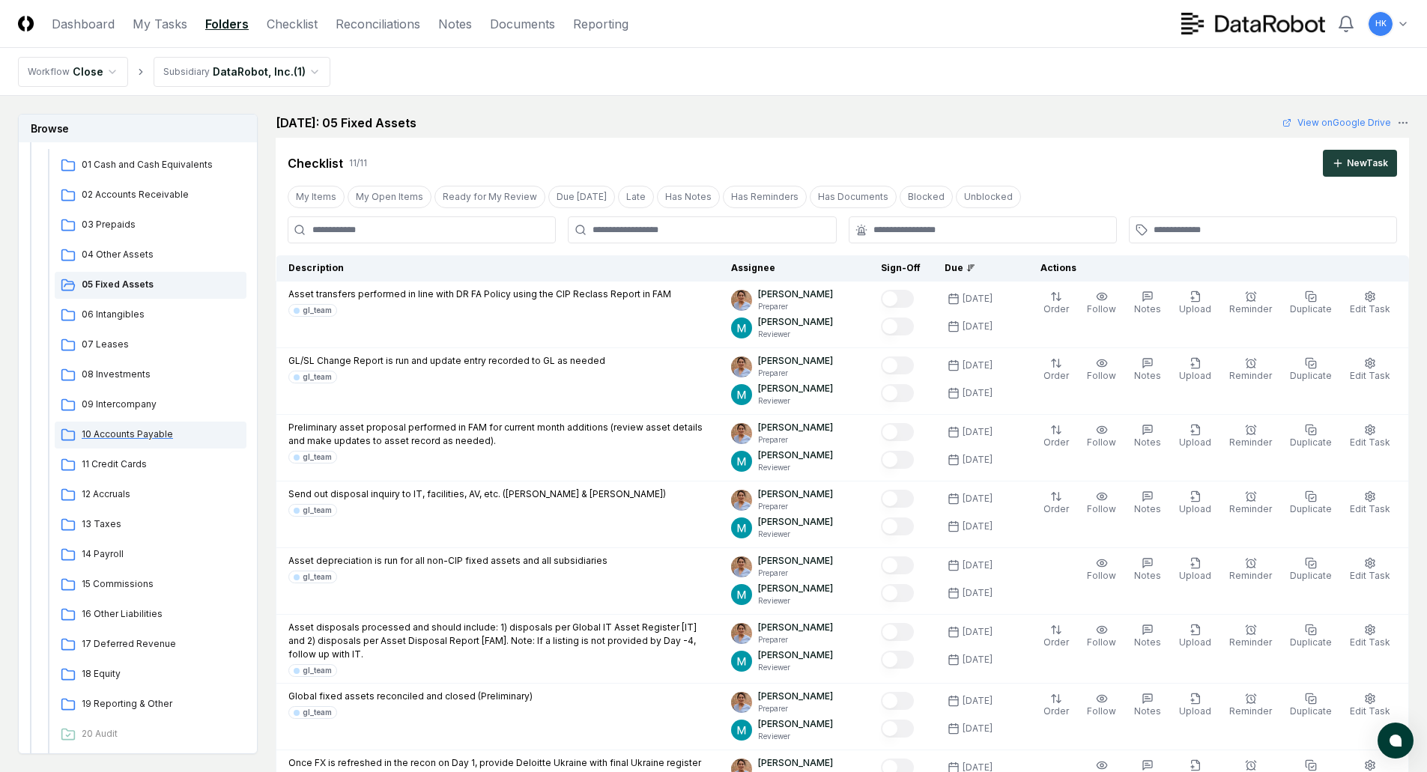
click at [117, 434] on span "10 Accounts Payable" at bounding box center [161, 434] width 159 height 13
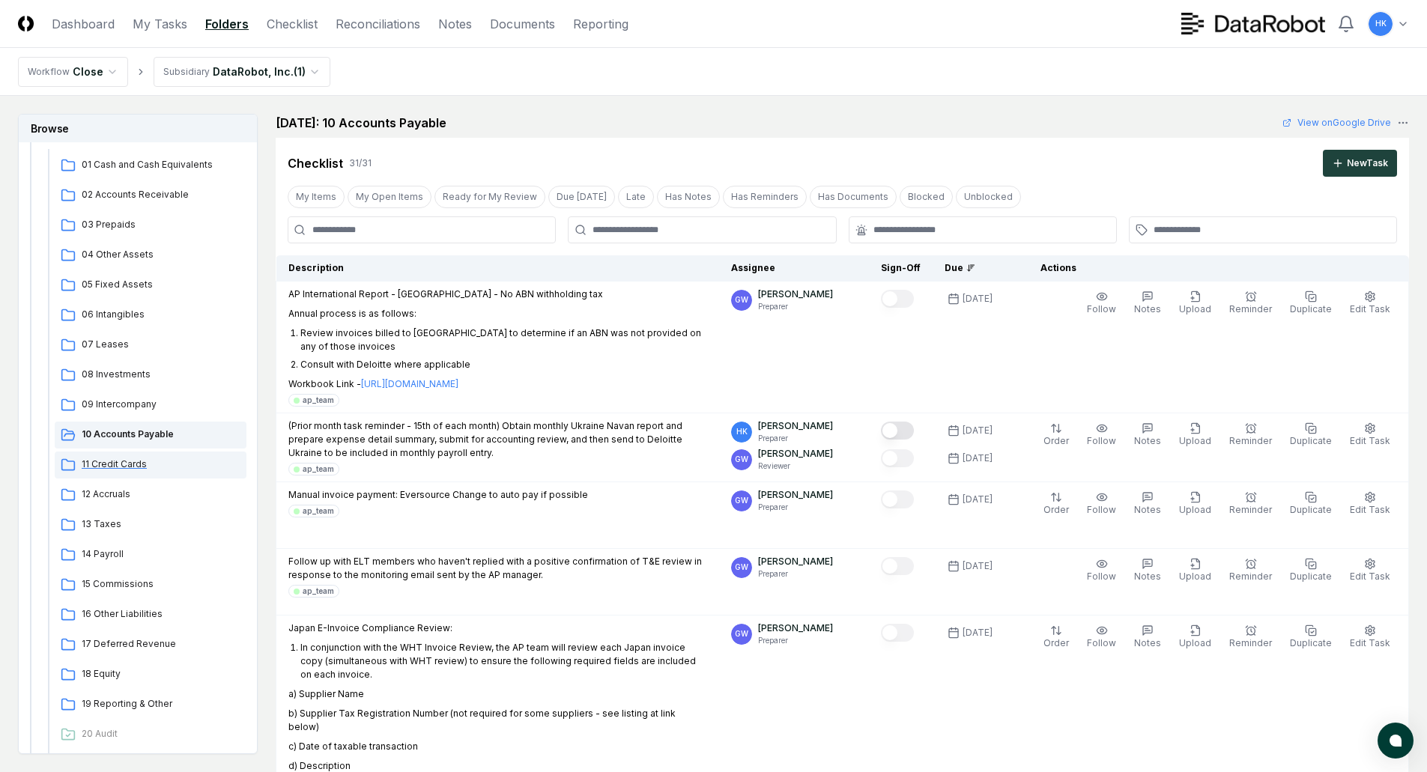
click at [117, 462] on span "11 Credit Cards" at bounding box center [161, 464] width 159 height 13
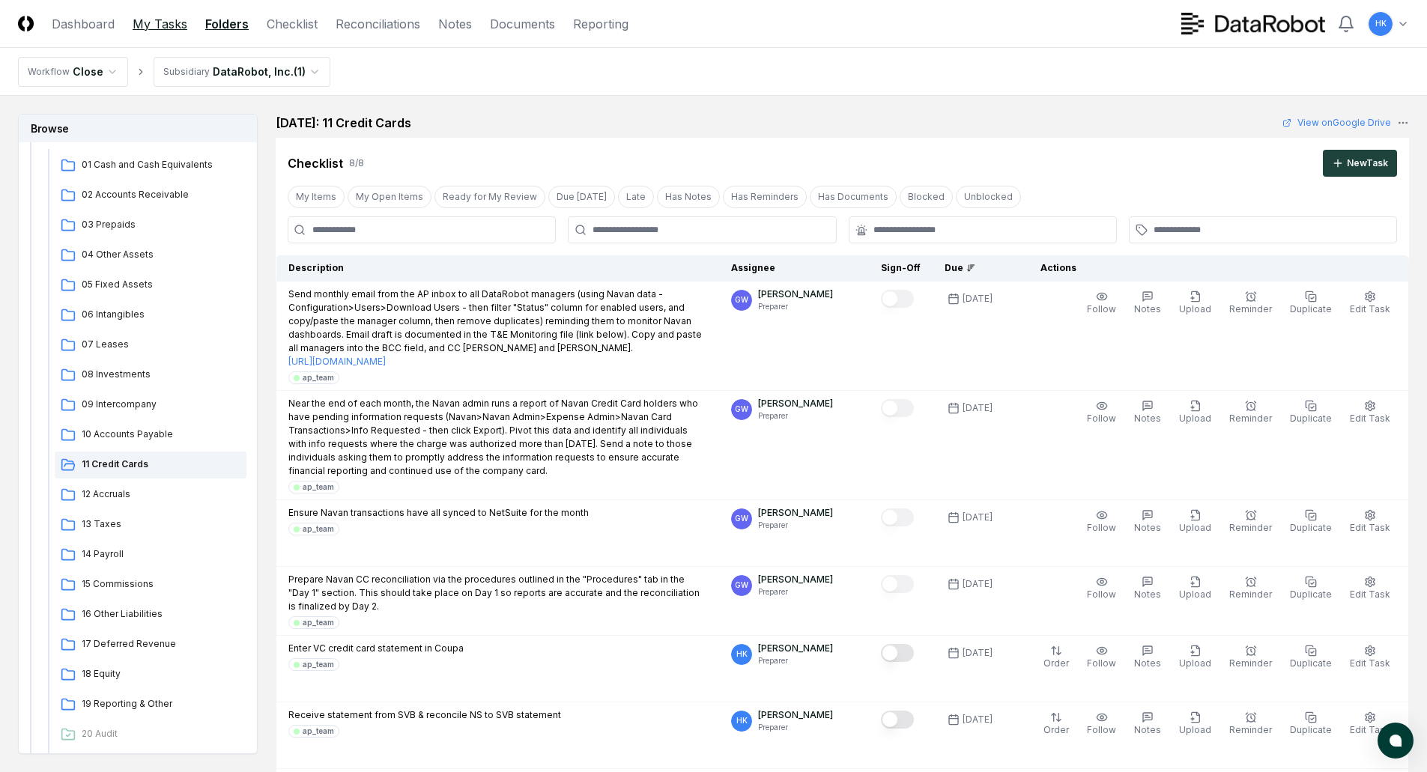
click at [143, 19] on link "My Tasks" at bounding box center [160, 24] width 55 height 18
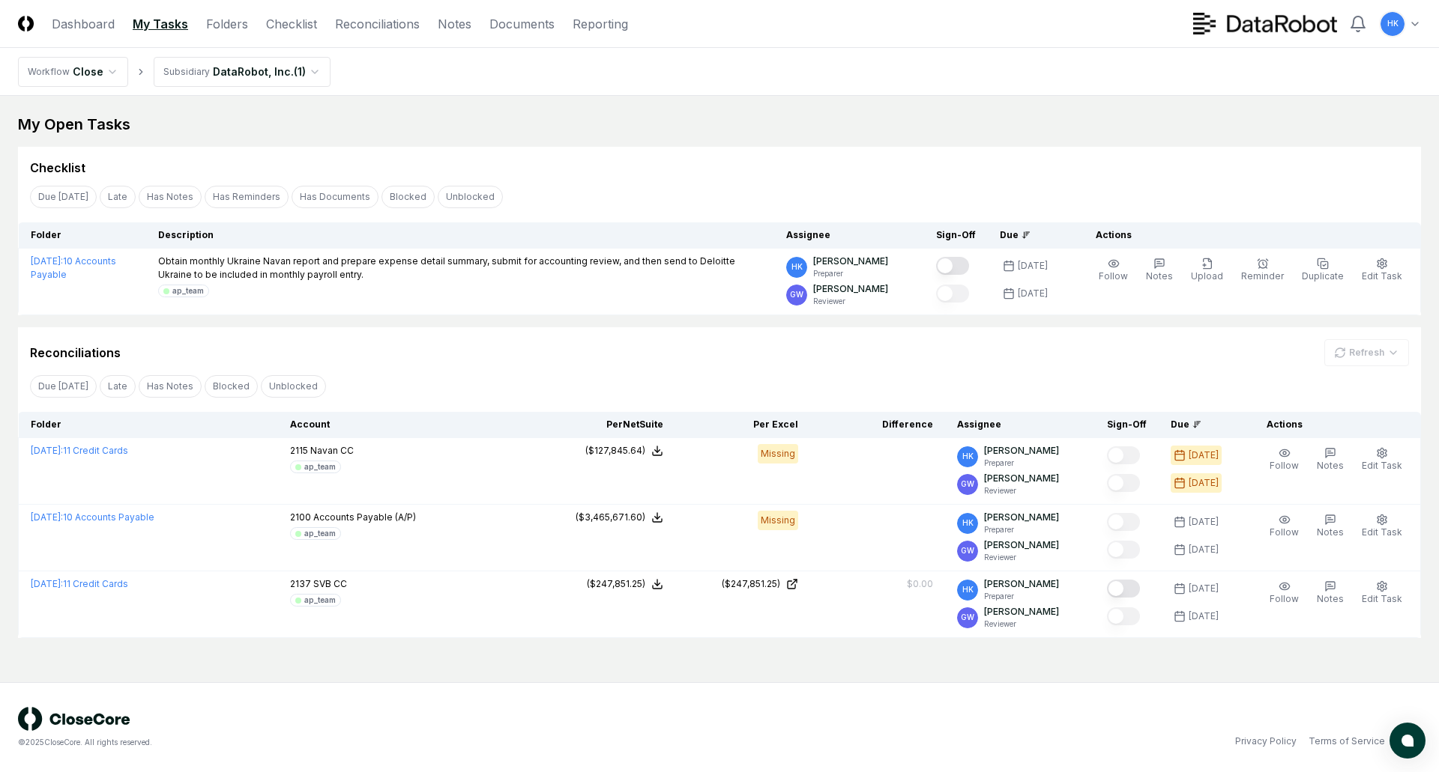
click at [513, 663] on main "My Open Tasks Cancel Reassign Checklist Due [DATE] Late Has Notes Has Reminders…" at bounding box center [719, 389] width 1439 height 587
click at [111, 70] on html "CloseCore Dashboard My Tasks Folders Checklist Reconciliations Notes Documents …" at bounding box center [719, 386] width 1439 height 772
click at [304, 71] on html "CloseCore Dashboard My Tasks Folders Checklist Reconciliations Notes Documents …" at bounding box center [719, 386] width 1439 height 772
